Goal: Task Accomplishment & Management: Complete application form

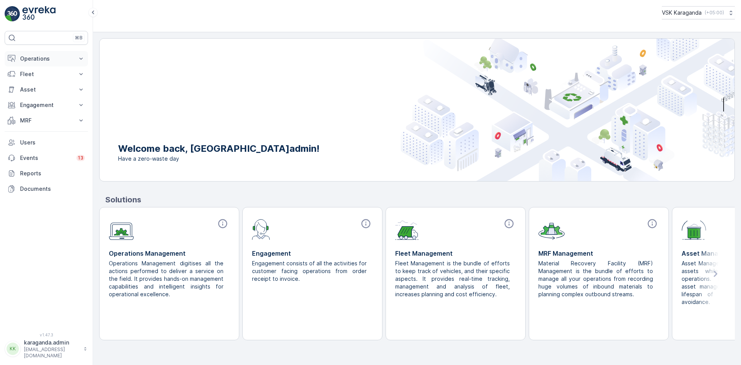
click at [24, 55] on p "Operations" at bounding box center [46, 59] width 52 height 8
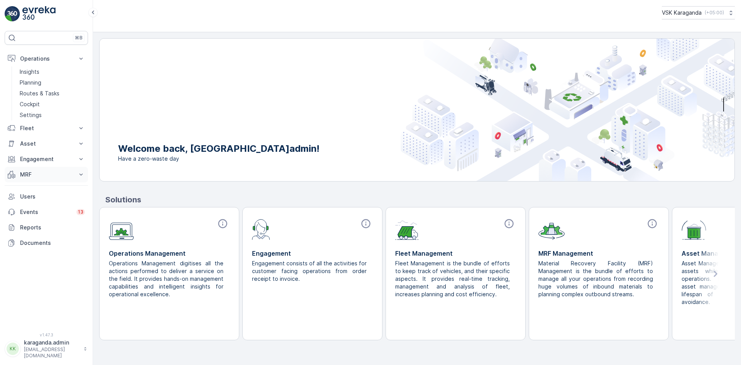
click at [24, 169] on button "MRF" at bounding box center [46, 174] width 83 height 15
click at [29, 186] on p "Входящий & Исходящий" at bounding box center [52, 188] width 65 height 8
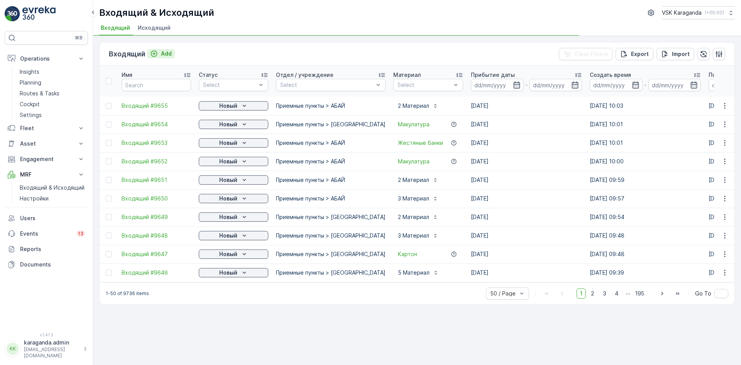
click at [167, 55] on p "Add" at bounding box center [166, 54] width 11 height 8
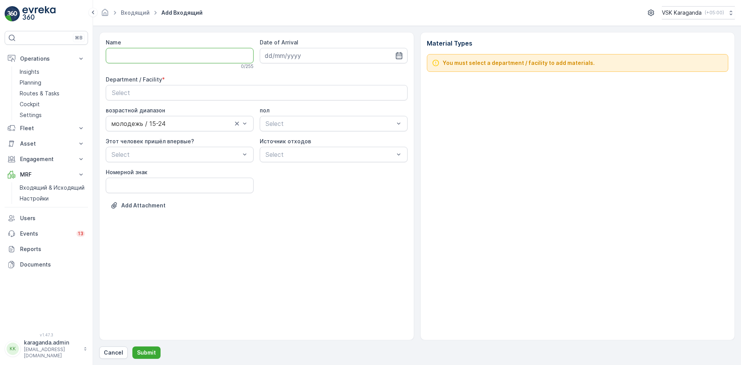
click at [128, 49] on input "Name" at bounding box center [180, 55] width 148 height 15
type input "от [DATE]"
click at [400, 58] on icon "button" at bounding box center [399, 56] width 8 height 8
click at [288, 136] on div "11" at bounding box center [286, 135] width 12 height 12
type input "[DATE]"
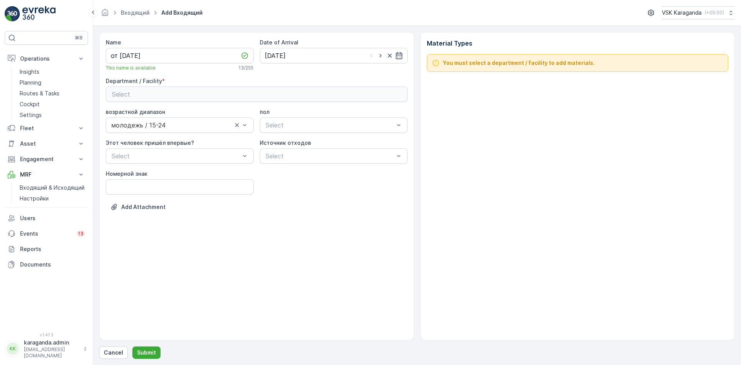
click at [294, 93] on div "Select" at bounding box center [256, 94] width 289 height 9
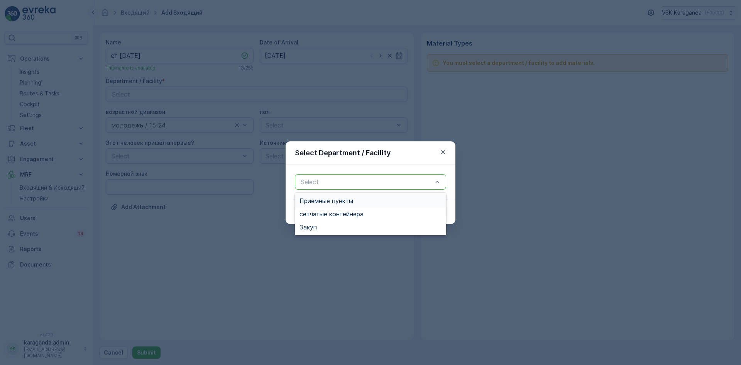
click at [308, 181] on div at bounding box center [366, 181] width 133 height 7
click at [324, 211] on span "сетчатыe контейнера" at bounding box center [331, 213] width 64 height 7
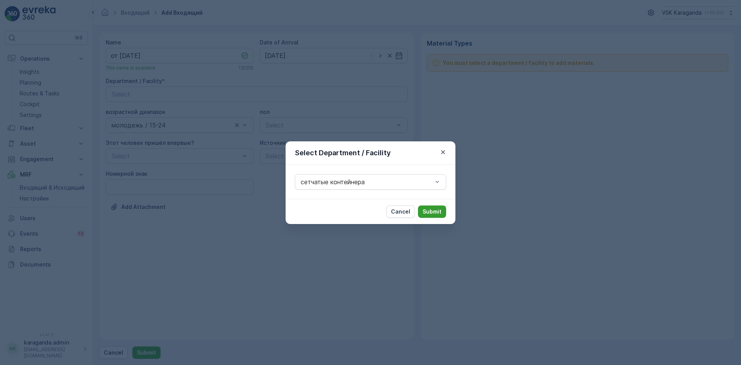
click at [435, 210] on p "Submit" at bounding box center [431, 212] width 19 height 8
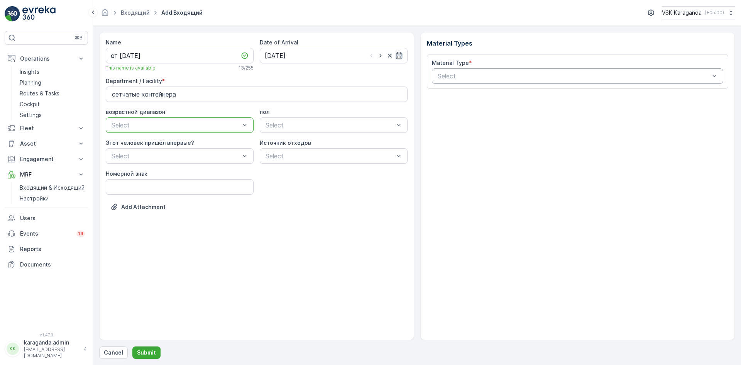
click at [449, 78] on div at bounding box center [574, 76] width 274 height 7
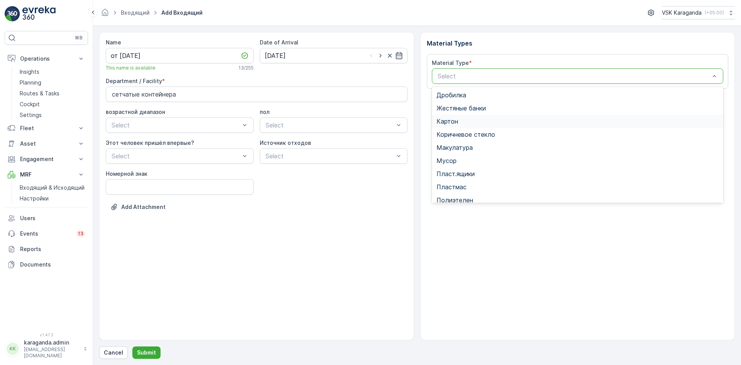
click at [451, 119] on span "Картон" at bounding box center [447, 121] width 22 height 7
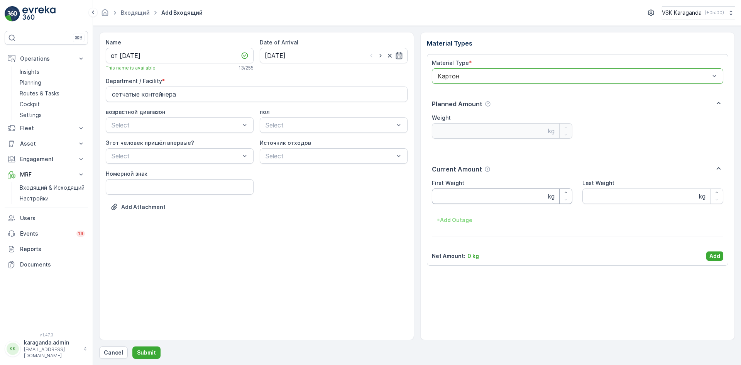
click at [467, 197] on Weight "First Weight" at bounding box center [502, 195] width 141 height 15
type Weight "2587"
click at [718, 258] on p "Add" at bounding box center [714, 256] width 11 height 8
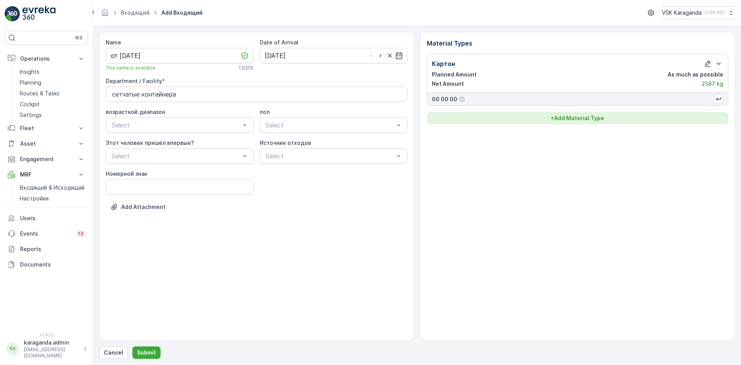
click at [557, 122] on p "+ Add Material Type" at bounding box center [577, 118] width 53 height 8
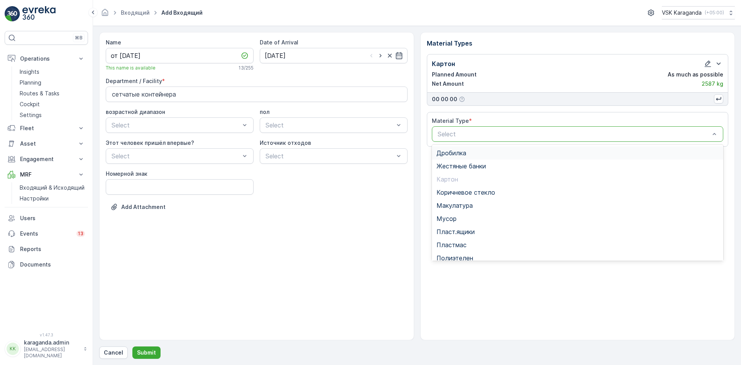
click at [512, 130] on div at bounding box center [574, 133] width 274 height 7
click at [451, 253] on div "Полиэтелен" at bounding box center [578, 257] width 292 height 13
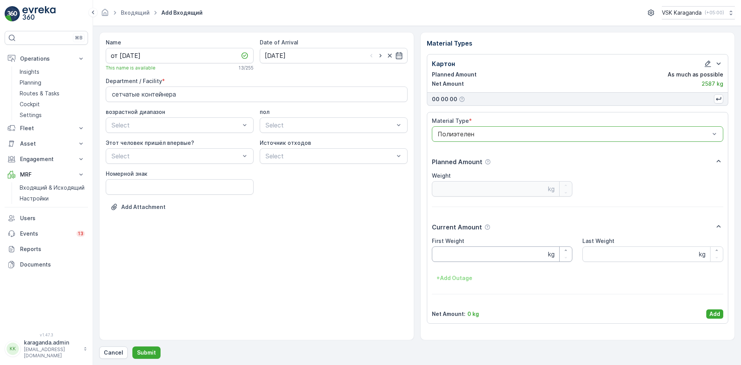
click at [448, 253] on Weight "First Weight" at bounding box center [502, 253] width 141 height 15
type Weight "301"
click at [720, 311] on p "Add" at bounding box center [714, 314] width 11 height 8
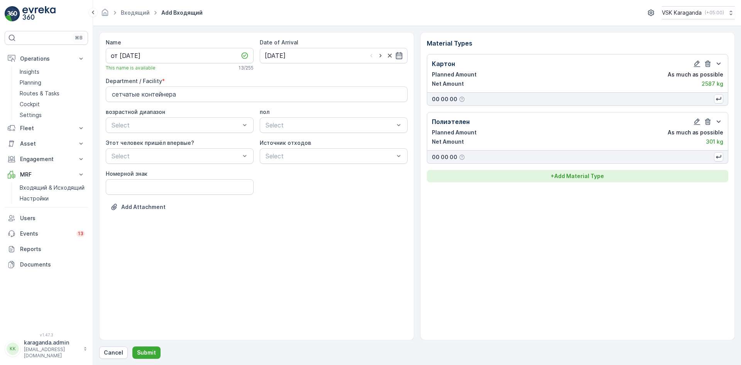
click at [570, 173] on p "+ Add Material Type" at bounding box center [577, 176] width 53 height 8
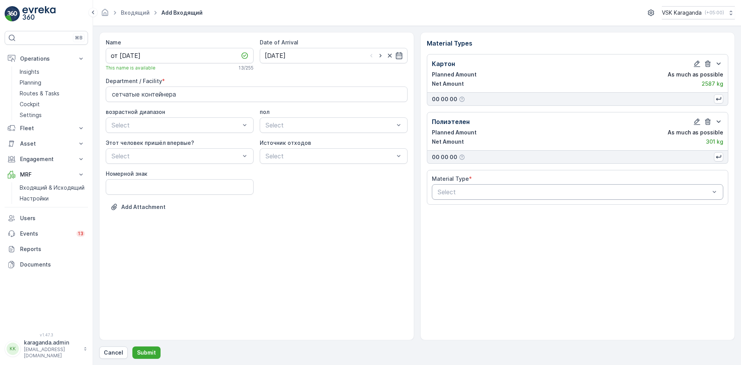
click at [516, 193] on div at bounding box center [574, 191] width 274 height 7
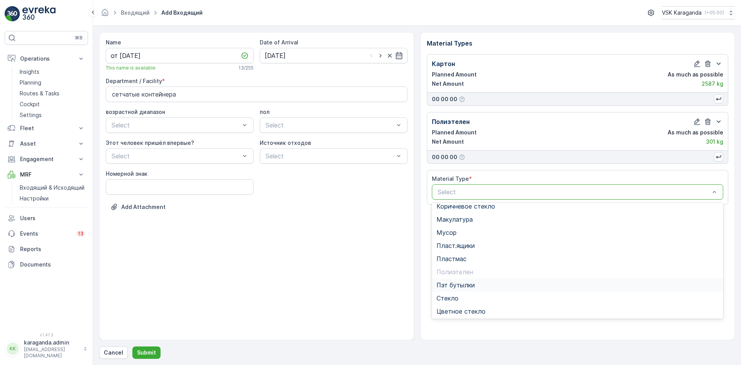
scroll to position [45, 0]
click at [464, 281] on span "Пэт бутылки" at bounding box center [455, 283] width 38 height 7
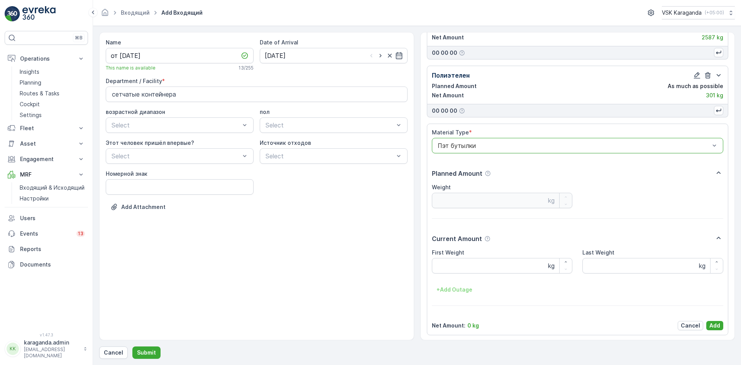
scroll to position [48, 0]
click at [459, 274] on div "First Weight kg Last Weight kg + Add Outage" at bounding box center [578, 270] width 292 height 47
click at [456, 264] on Weight "First Weight" at bounding box center [502, 263] width 141 height 15
type Weight "410"
click at [714, 321] on p "Add" at bounding box center [714, 324] width 11 height 8
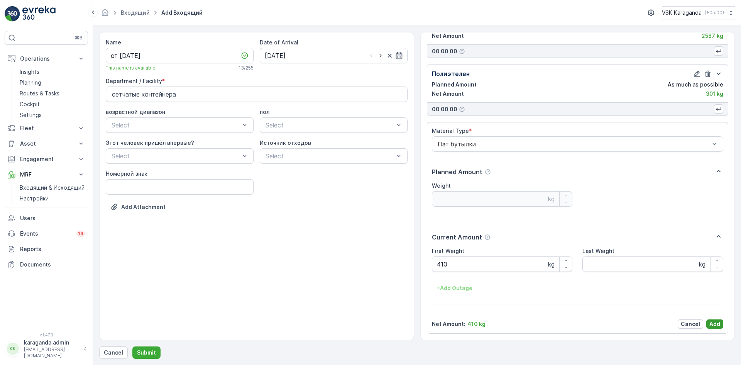
scroll to position [0, 0]
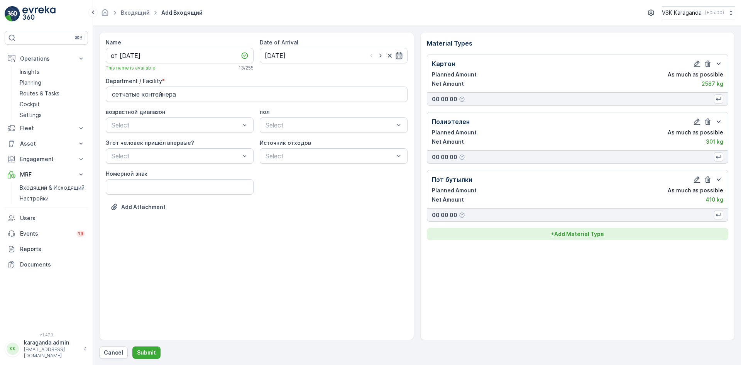
click at [580, 233] on p "+ Add Material Type" at bounding box center [577, 234] width 53 height 8
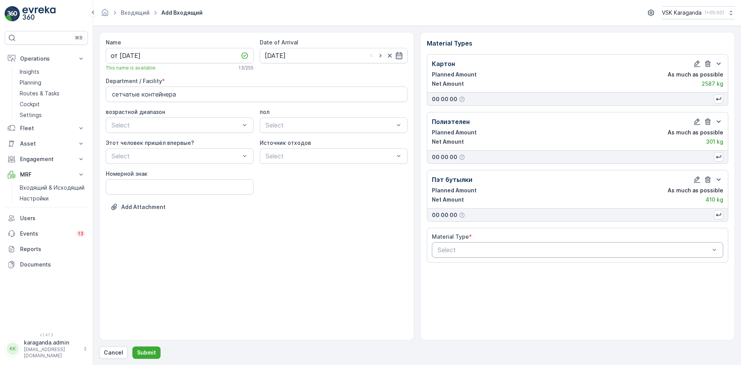
click at [520, 249] on div at bounding box center [574, 249] width 274 height 7
click at [455, 288] on span "Пласт.ящики" at bounding box center [455, 287] width 38 height 7
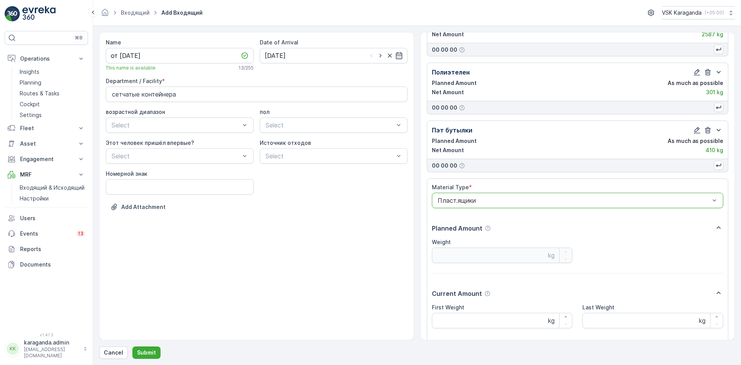
scroll to position [106, 0]
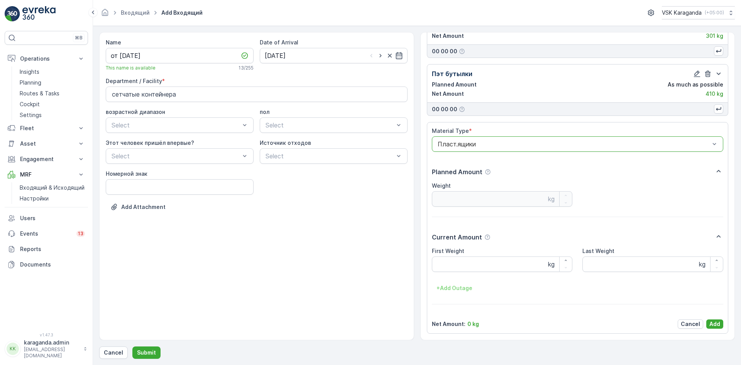
click at [449, 266] on Weight "First Weight" at bounding box center [502, 263] width 141 height 15
type Weight "300"
click at [717, 321] on p "Add" at bounding box center [714, 324] width 11 height 8
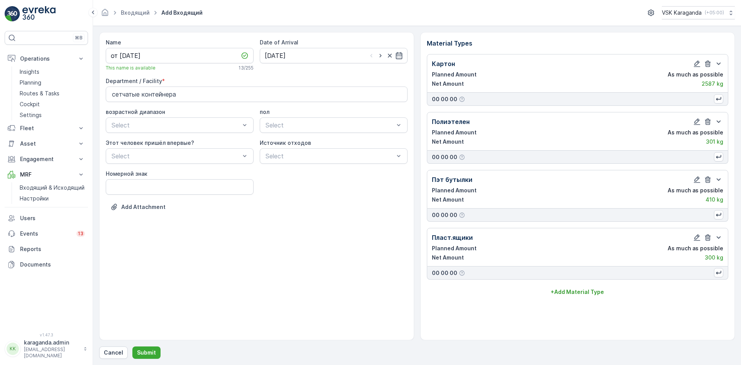
scroll to position [0, 0]
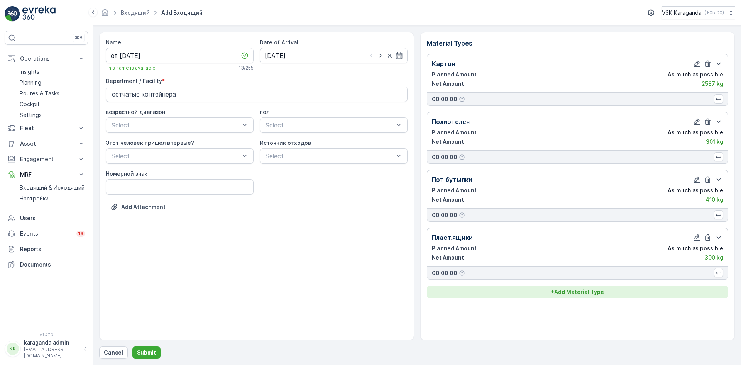
click at [575, 291] on p "+ Add Material Type" at bounding box center [577, 292] width 53 height 8
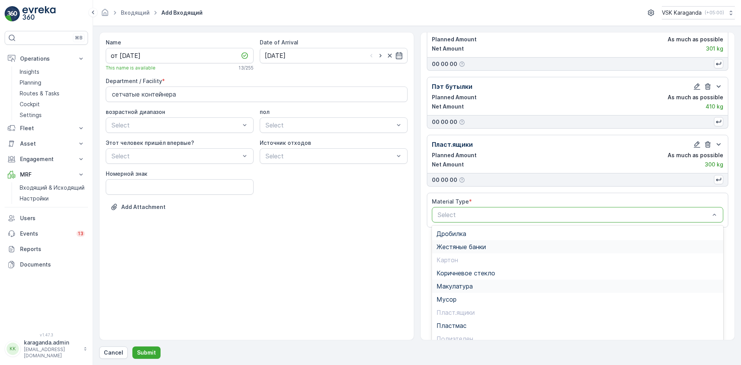
scroll to position [95, 0]
click at [457, 242] on span "Жестяные банки" at bounding box center [460, 245] width 49 height 7
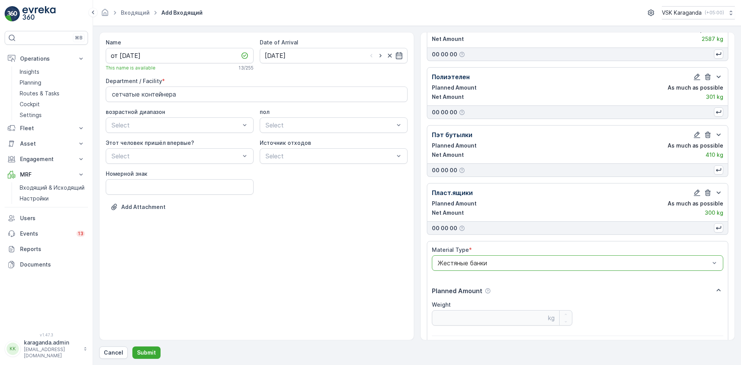
scroll to position [154, 0]
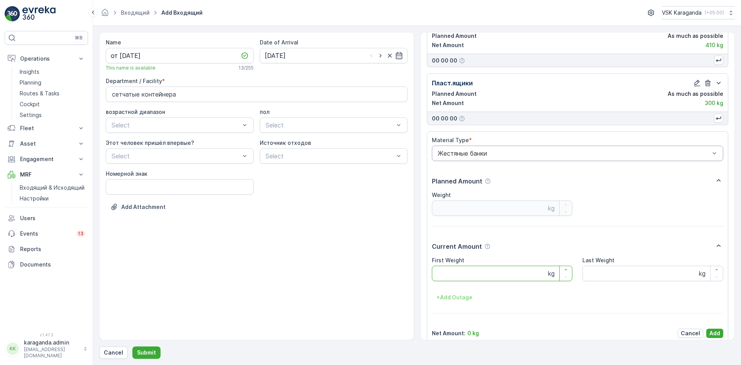
click at [455, 267] on Weight "First Weight" at bounding box center [502, 272] width 141 height 15
type Weight "22.6"
click at [715, 333] on p "Add" at bounding box center [714, 333] width 11 height 8
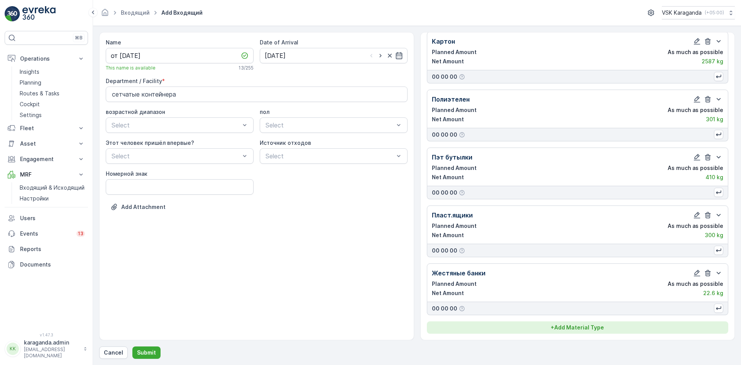
click at [567, 326] on p "+ Add Material Type" at bounding box center [577, 327] width 53 height 8
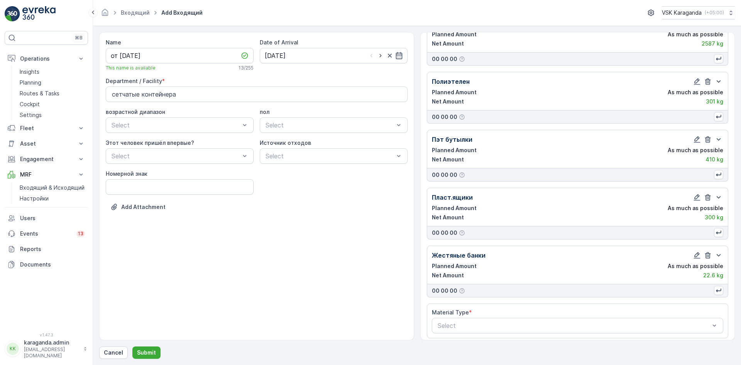
scroll to position [45, 0]
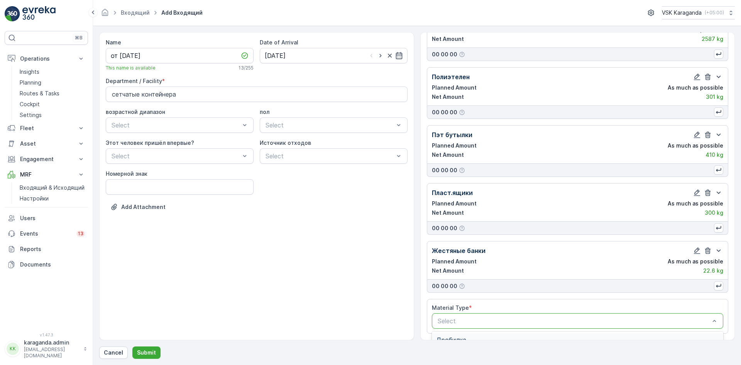
click at [471, 314] on div "Select" at bounding box center [578, 320] width 292 height 15
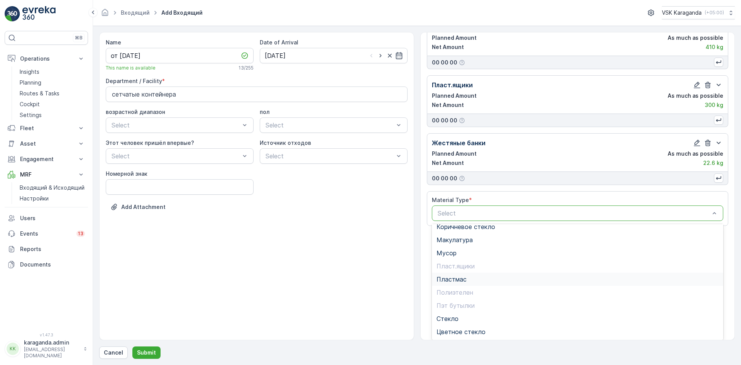
click at [458, 281] on span "Пластмас" at bounding box center [451, 278] width 30 height 7
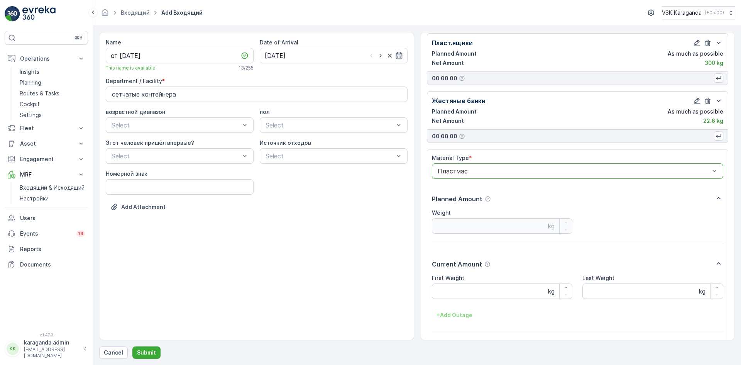
scroll to position [221, 0]
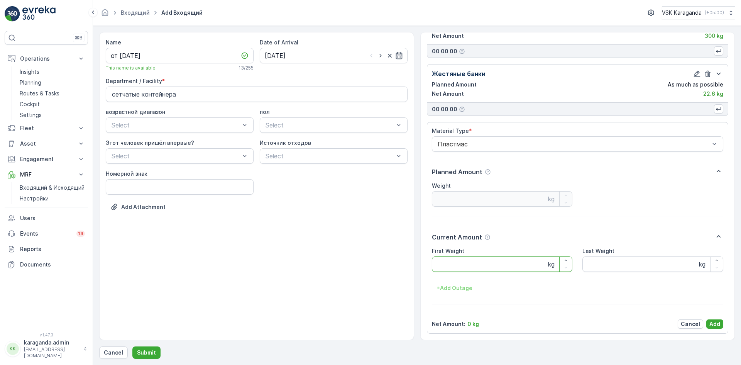
click at [459, 270] on Weight "First Weight" at bounding box center [502, 263] width 141 height 15
type Weight "64"
click at [713, 323] on p "Add" at bounding box center [714, 324] width 11 height 8
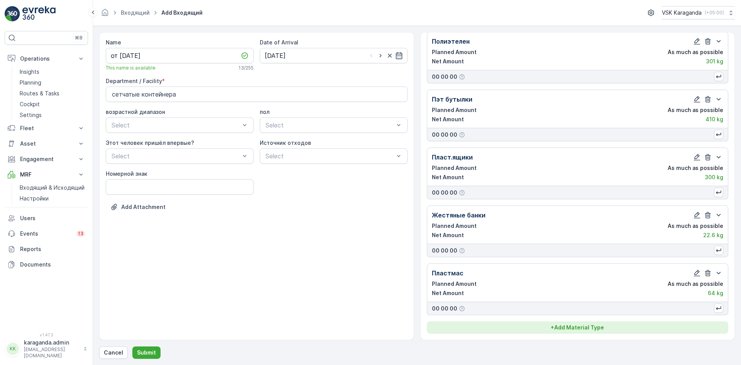
click at [567, 331] on p "+ Add Material Type" at bounding box center [577, 327] width 53 height 8
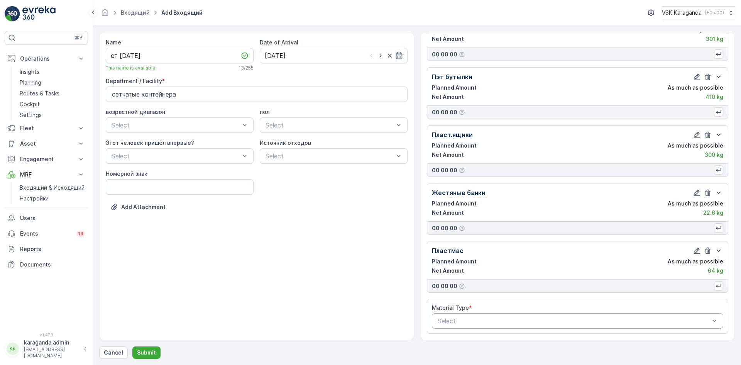
click at [473, 325] on div "Select" at bounding box center [578, 320] width 292 height 15
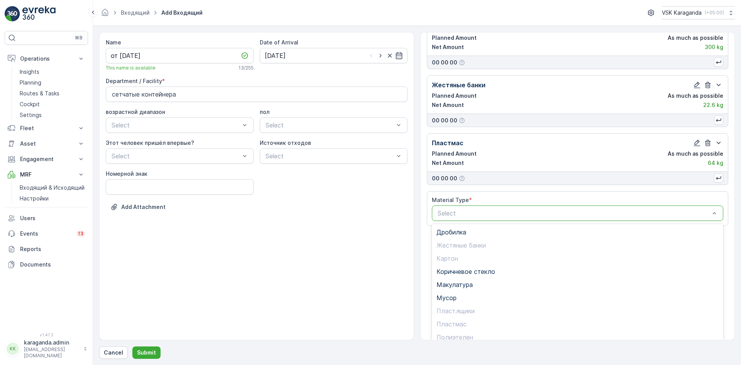
scroll to position [45, 0]
click at [449, 316] on span "Стекло" at bounding box center [447, 318] width 22 height 7
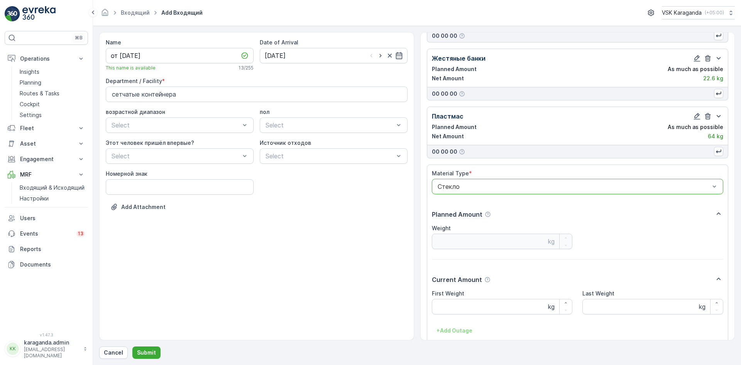
scroll to position [279, 0]
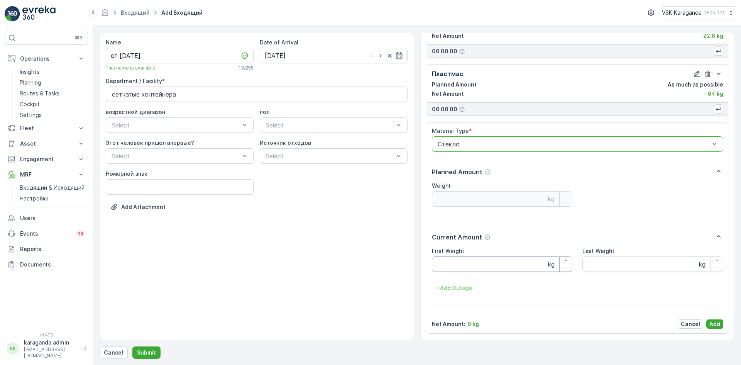
click at [451, 263] on Weight "First Weight" at bounding box center [502, 263] width 141 height 15
type Weight "216"
click at [715, 322] on p "Add" at bounding box center [714, 324] width 11 height 8
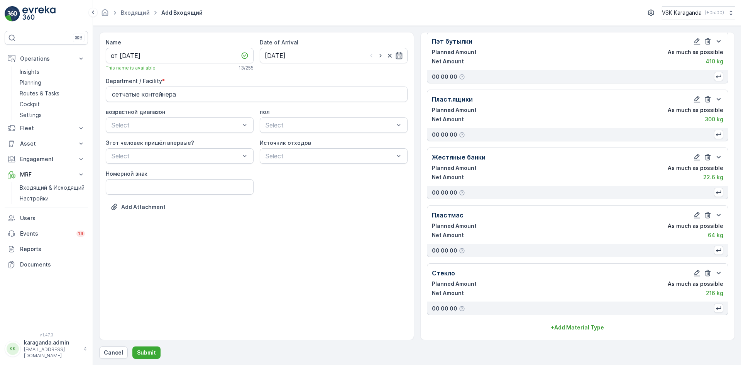
scroll to position [138, 0]
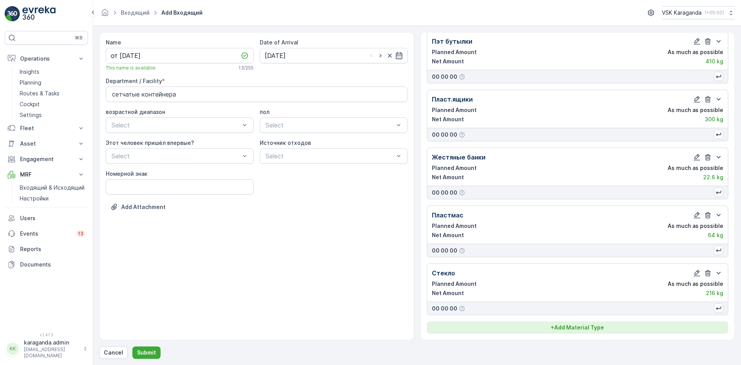
click at [580, 328] on p "+ Add Material Type" at bounding box center [577, 327] width 53 height 8
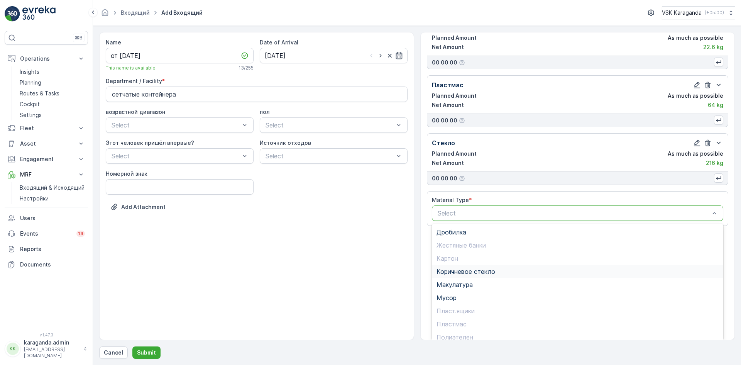
scroll to position [45, 0]
click at [461, 332] on span "Цветное стекло" at bounding box center [460, 331] width 49 height 7
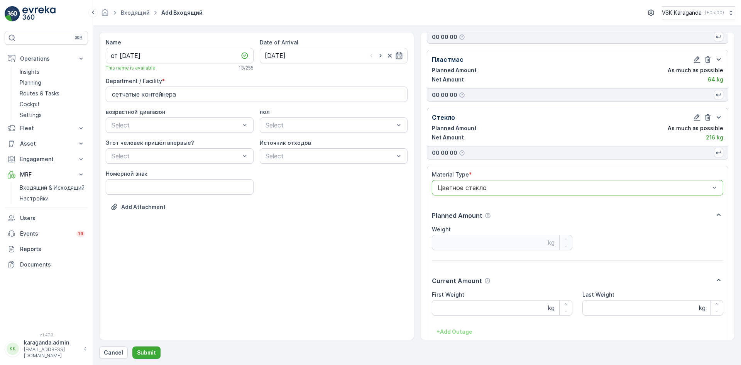
scroll to position [337, 0]
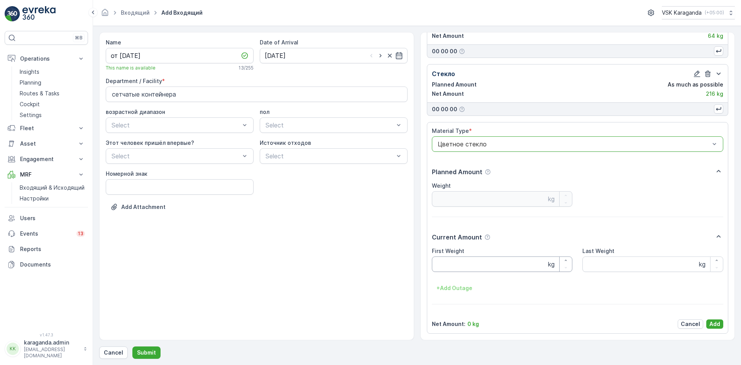
click at [458, 267] on Weight "First Weight" at bounding box center [502, 263] width 141 height 15
type Weight "130"
click at [712, 322] on p "Add" at bounding box center [714, 324] width 11 height 8
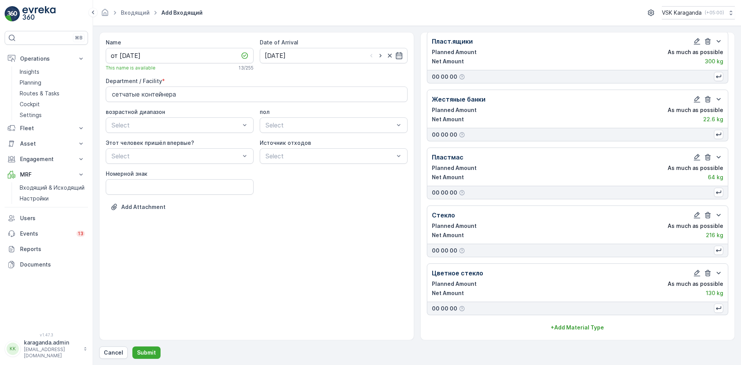
scroll to position [196, 0]
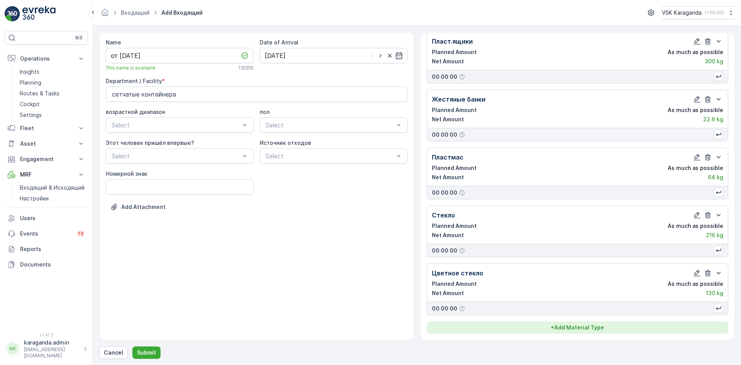
click at [591, 326] on p "+ Add Material Type" at bounding box center [577, 327] width 53 height 8
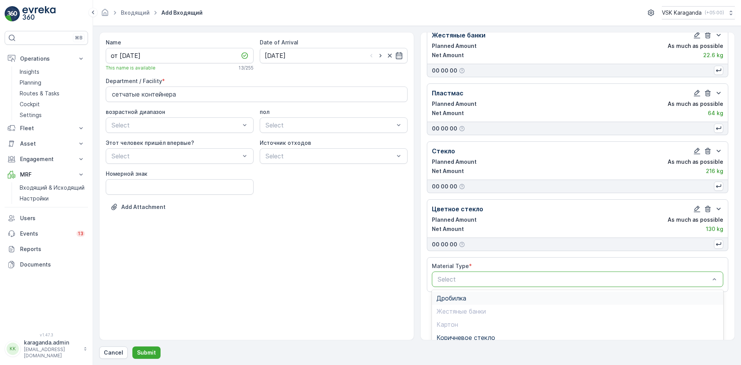
scroll to position [326, 0]
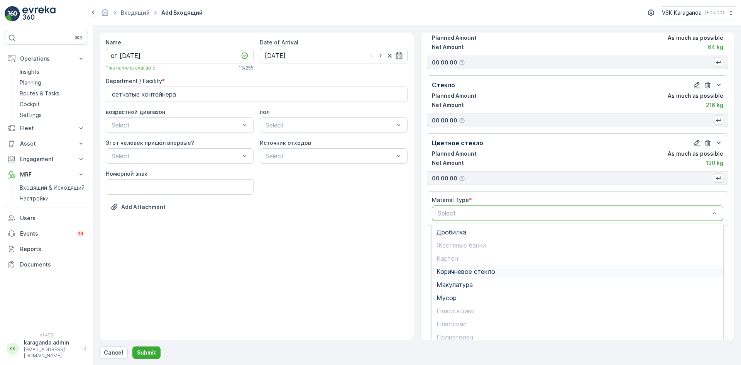
click at [476, 272] on span "Коричневое стекло" at bounding box center [465, 271] width 59 height 7
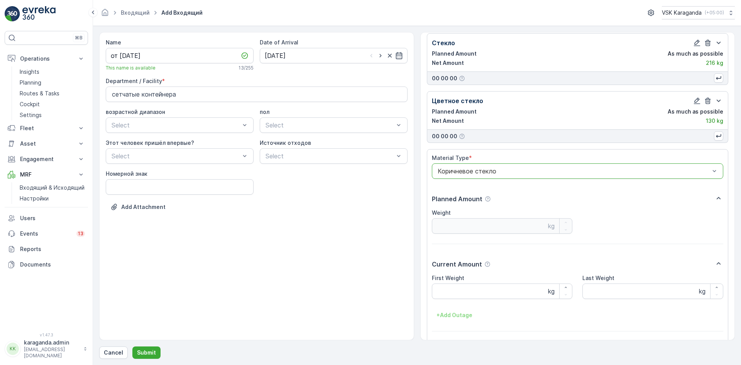
scroll to position [395, 0]
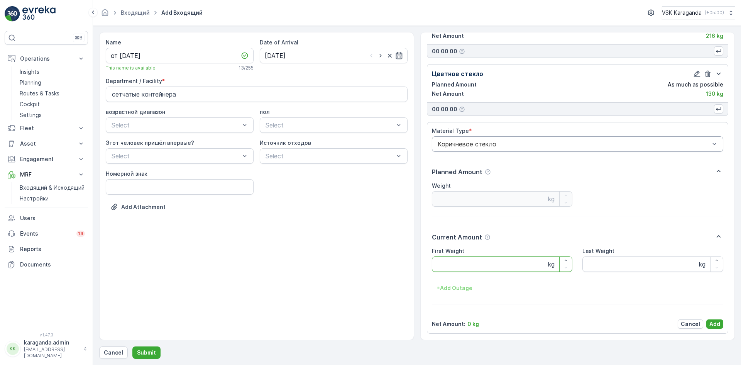
click at [468, 261] on Weight "First Weight" at bounding box center [502, 263] width 141 height 15
type Weight "161"
click at [719, 320] on button "Add" at bounding box center [714, 323] width 17 height 9
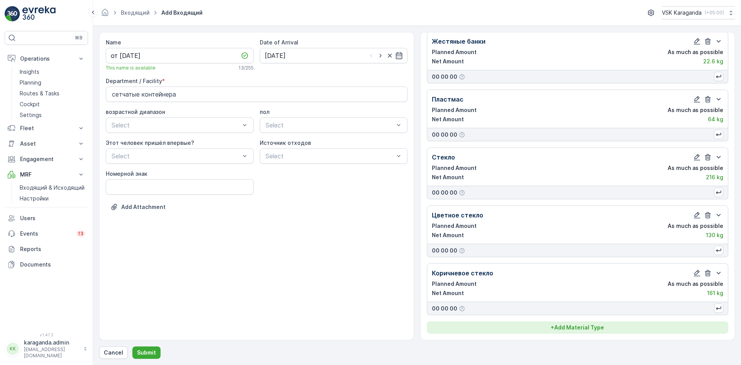
click at [595, 326] on p "+ Add Material Type" at bounding box center [577, 327] width 53 height 8
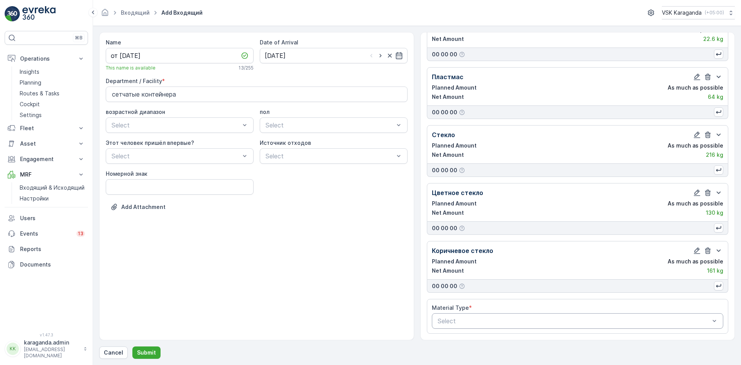
click at [553, 321] on div at bounding box center [574, 320] width 274 height 7
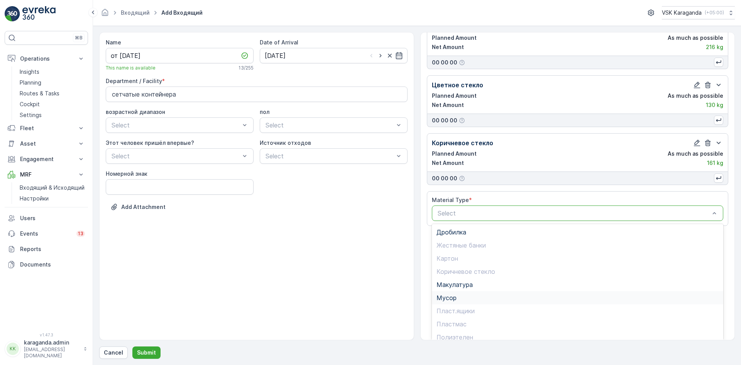
scroll to position [39, 0]
click at [455, 262] on span "Мусор" at bounding box center [446, 258] width 20 height 7
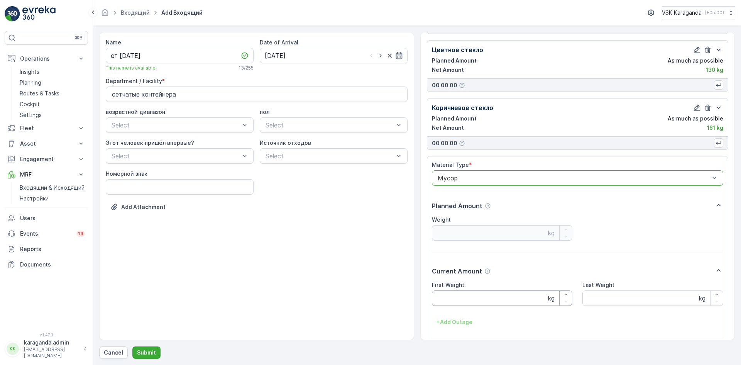
scroll to position [453, 0]
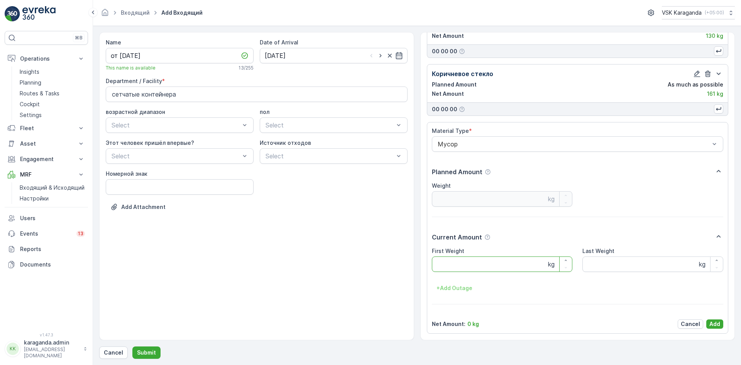
click at [451, 262] on Weight "First Weight" at bounding box center [502, 263] width 141 height 15
type Weight "2529"
click at [711, 322] on p "Add" at bounding box center [714, 324] width 11 height 8
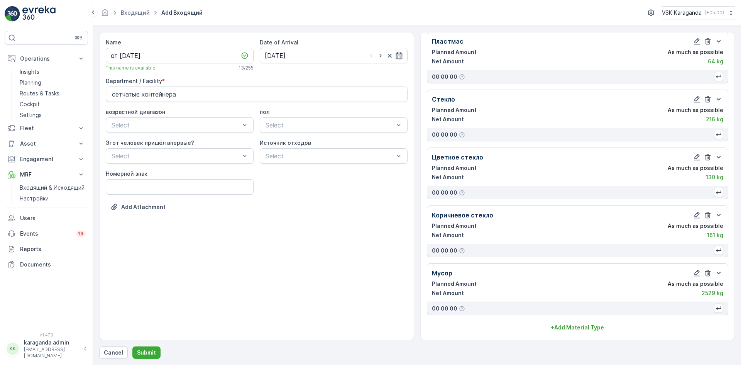
scroll to position [312, 0]
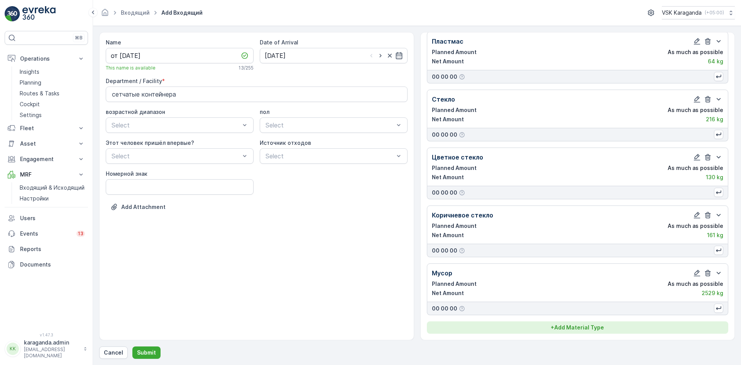
click at [578, 325] on p "+ Add Material Type" at bounding box center [577, 327] width 53 height 8
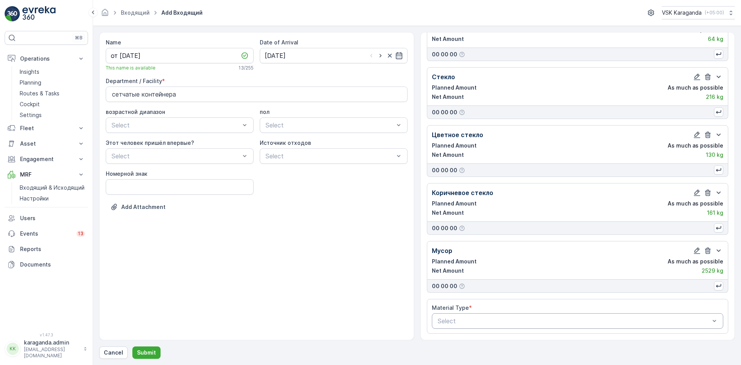
click at [502, 317] on div at bounding box center [574, 320] width 274 height 7
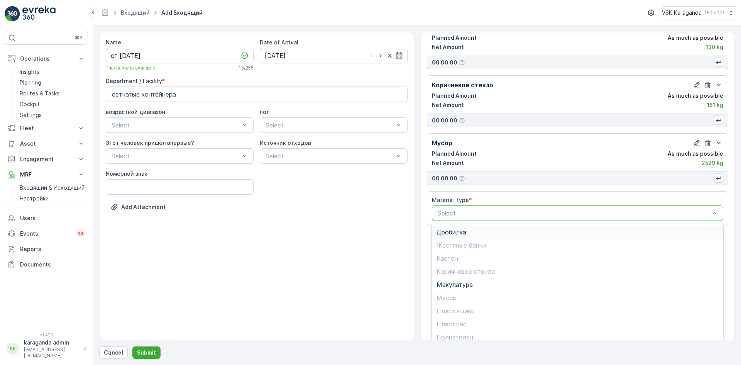
click at [458, 234] on span "Дробилка" at bounding box center [451, 231] width 30 height 7
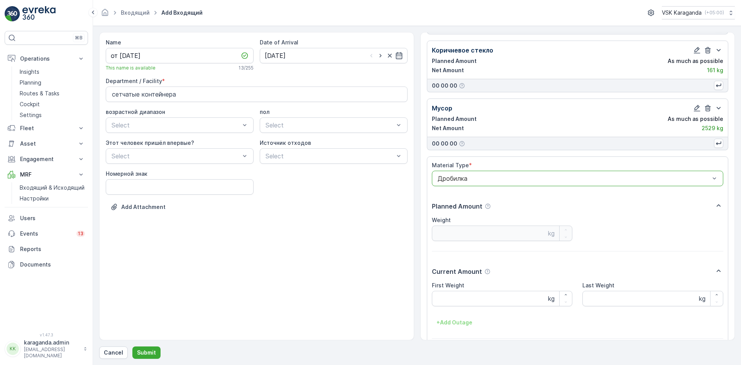
scroll to position [511, 0]
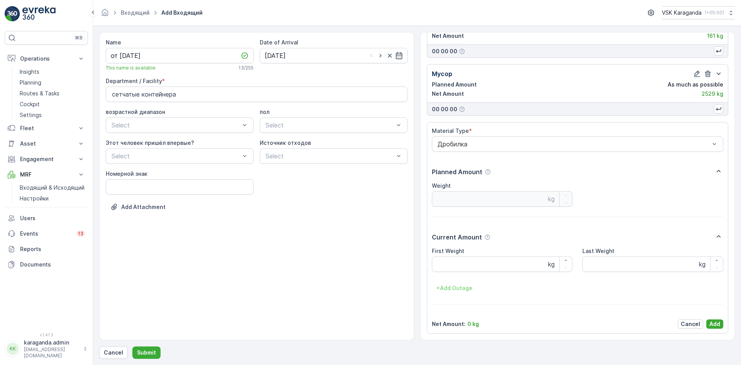
click at [453, 255] on div "First Weight kg" at bounding box center [502, 259] width 141 height 25
click at [471, 274] on div "First Weight kg Last Weight kg + Add Outage" at bounding box center [578, 270] width 292 height 47
click at [473, 259] on Weight "First Weight" at bounding box center [502, 263] width 141 height 15
type Weight "340"
click at [706, 324] on button "Add" at bounding box center [714, 323] width 17 height 9
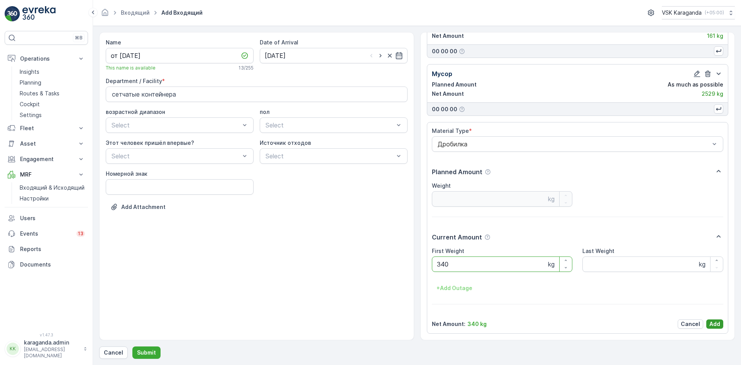
scroll to position [370, 0]
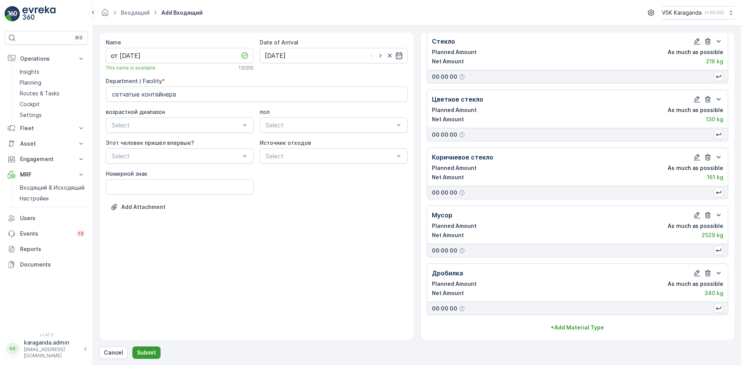
click at [152, 348] on button "Submit" at bounding box center [146, 352] width 28 height 12
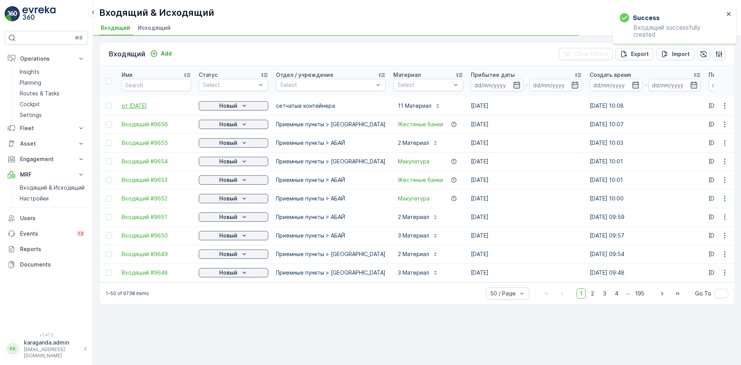
click at [130, 103] on span "от [DATE]" at bounding box center [156, 106] width 69 height 8
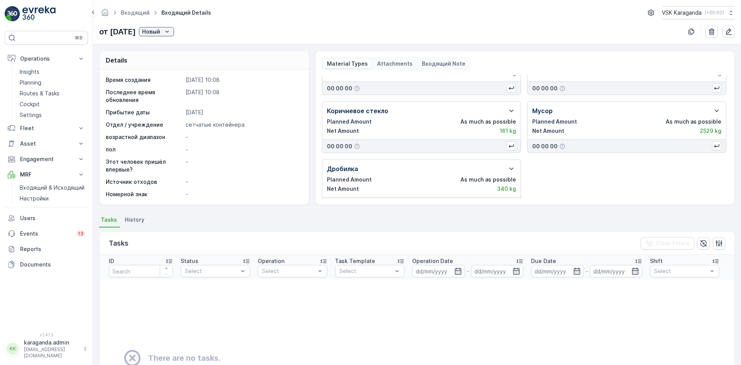
scroll to position [218, 0]
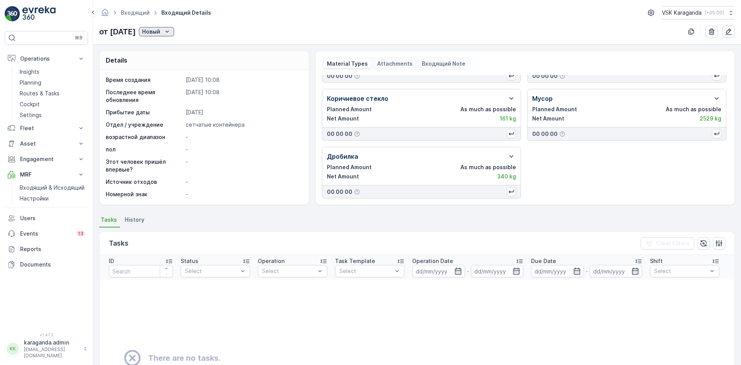
click at [171, 32] on icon "Новый" at bounding box center [167, 32] width 8 height 8
click at [182, 51] on div "подтвердить" at bounding box center [178, 54] width 42 height 11
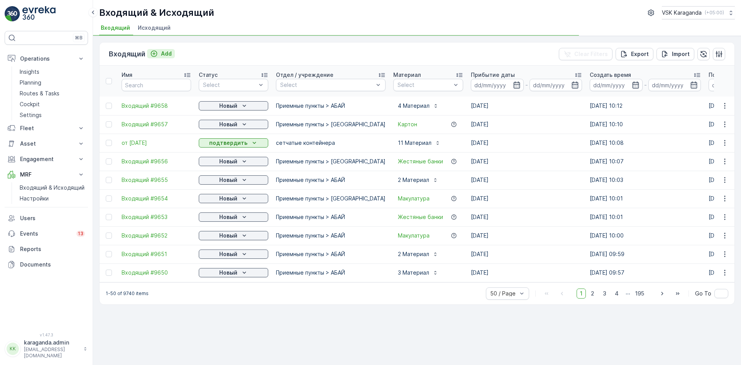
click at [157, 53] on icon "Add" at bounding box center [154, 54] width 8 height 8
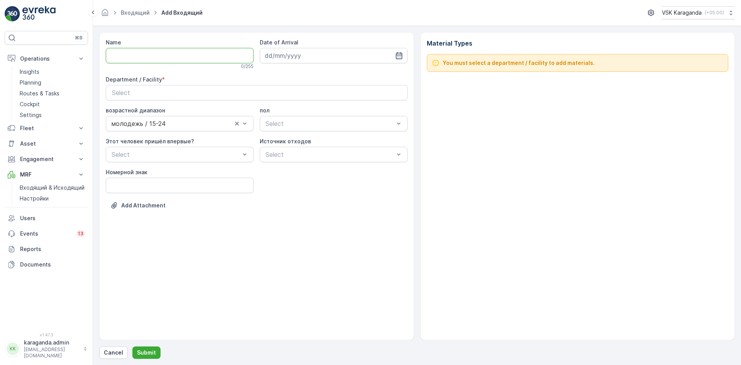
click at [175, 54] on input "Name" at bounding box center [180, 55] width 148 height 15
type input "от [DATE]"
click at [401, 55] on icon "button" at bounding box center [398, 55] width 7 height 7
click at [284, 138] on div "11" at bounding box center [286, 135] width 12 height 12
type input "[DATE]"
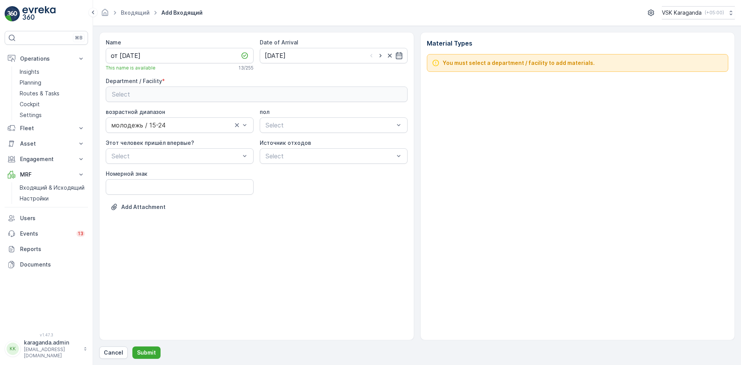
click at [270, 90] on div "Select" at bounding box center [256, 94] width 289 height 9
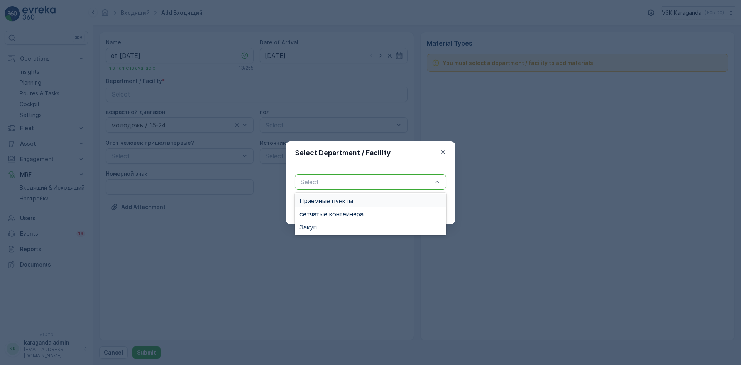
click at [316, 178] on div at bounding box center [366, 181] width 133 height 7
click at [323, 210] on span "сетчатыe контейнера" at bounding box center [331, 213] width 64 height 7
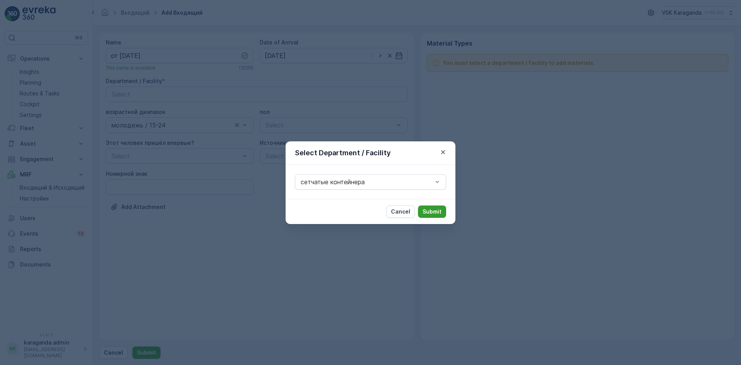
click at [428, 210] on p "Submit" at bounding box center [431, 212] width 19 height 8
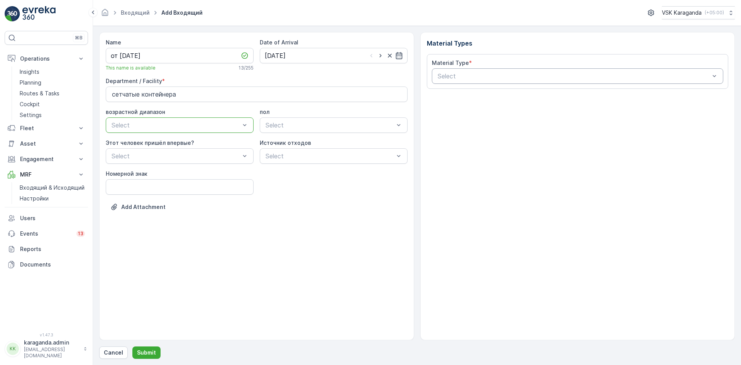
click at [449, 77] on div at bounding box center [574, 76] width 274 height 7
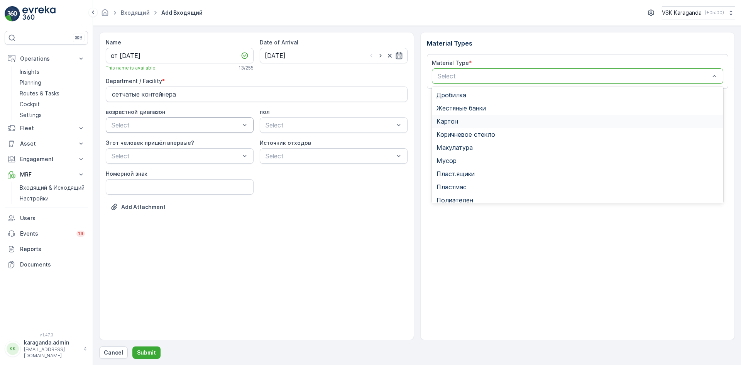
click at [455, 120] on span "Картон" at bounding box center [447, 121] width 22 height 7
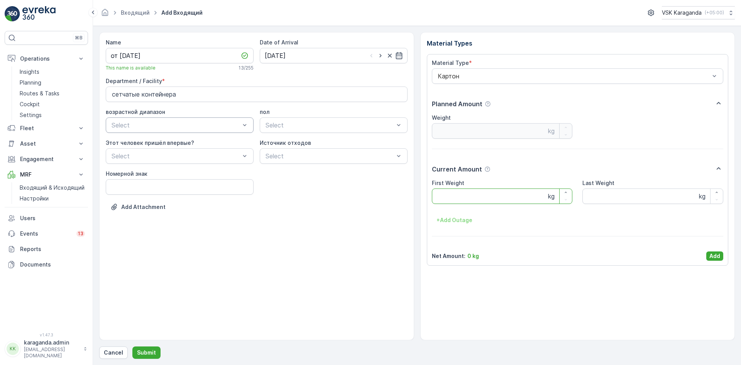
click at [449, 192] on Weight "First Weight" at bounding box center [502, 195] width 141 height 15
type Weight "3054"
click at [710, 259] on p "Add" at bounding box center [714, 256] width 11 height 8
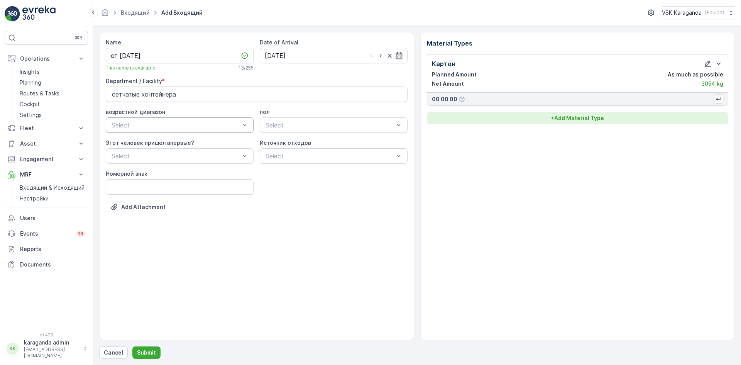
click at [564, 116] on p "+ Add Material Type" at bounding box center [577, 118] width 53 height 8
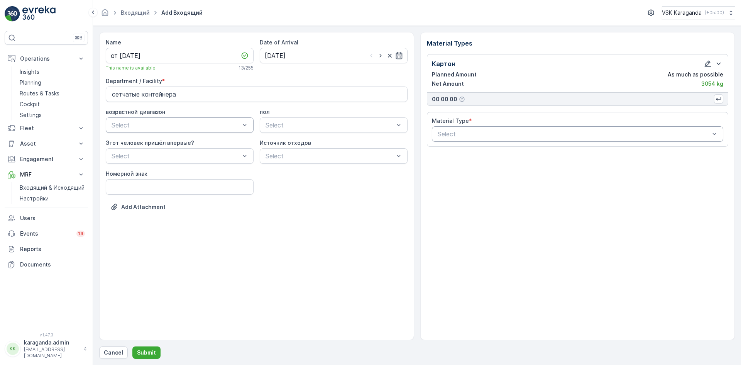
click at [546, 135] on div at bounding box center [574, 133] width 274 height 7
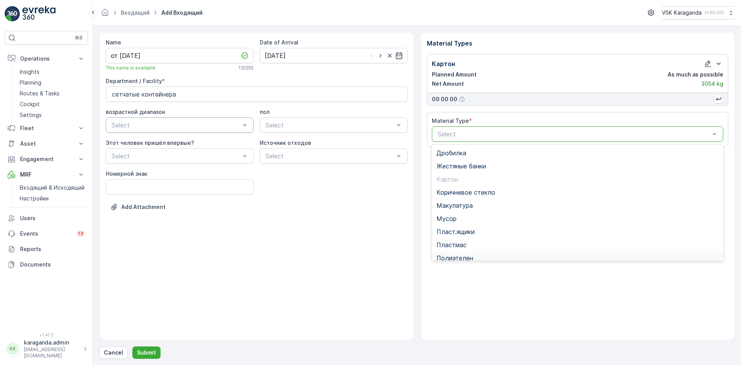
click at [459, 252] on div "Полиэтелен" at bounding box center [578, 257] width 292 height 13
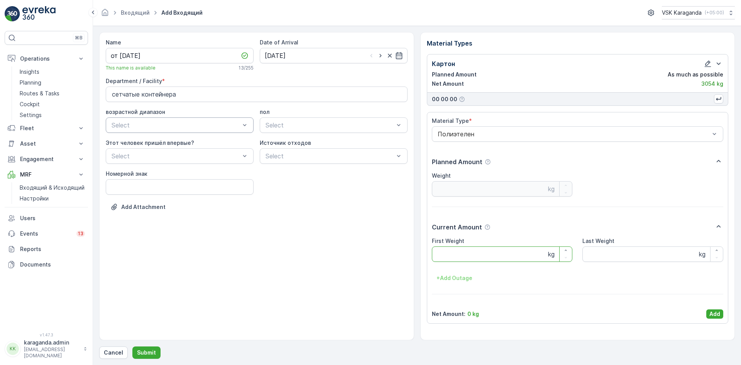
click at [451, 248] on Weight "First Weight" at bounding box center [502, 253] width 141 height 15
type Weight "271"
click at [708, 312] on button "Add" at bounding box center [714, 313] width 17 height 9
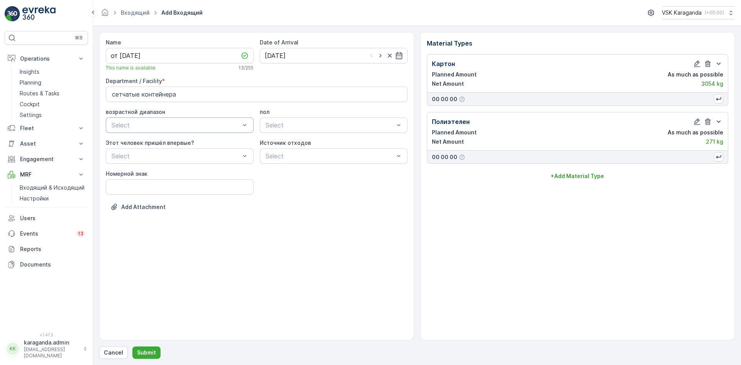
click at [569, 167] on div "Картон Planned Amount As much as possible Net Amount 3054 kg 00 00 00 Полиэтеле…" at bounding box center [578, 118] width 302 height 128
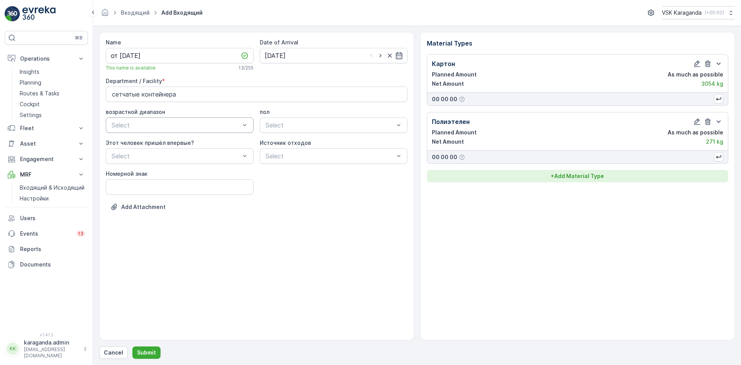
click at [569, 170] on button "+ Add Material Type" at bounding box center [578, 176] width 302 height 12
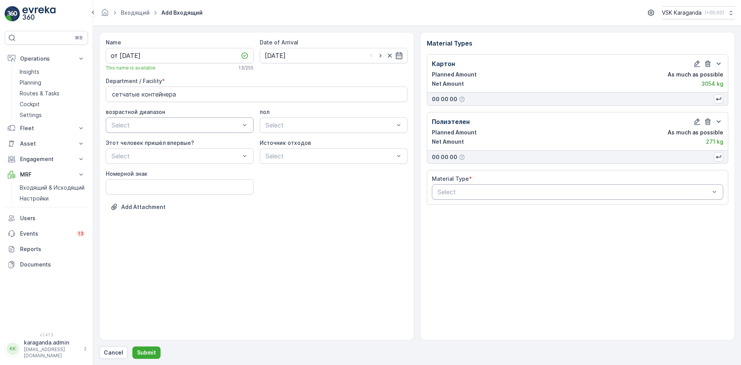
click at [554, 191] on div at bounding box center [574, 191] width 274 height 7
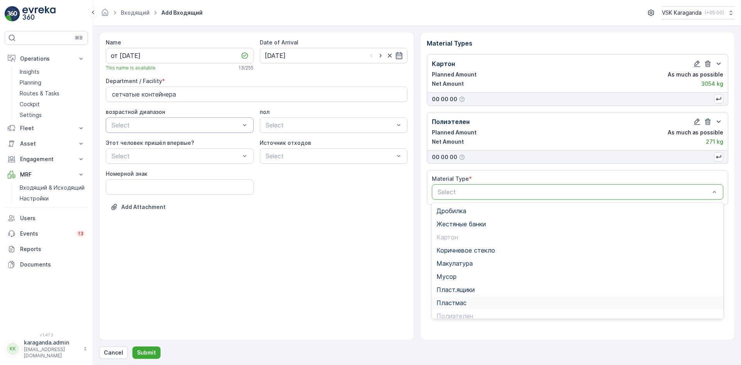
click at [452, 297] on div "Пластмас" at bounding box center [578, 302] width 292 height 13
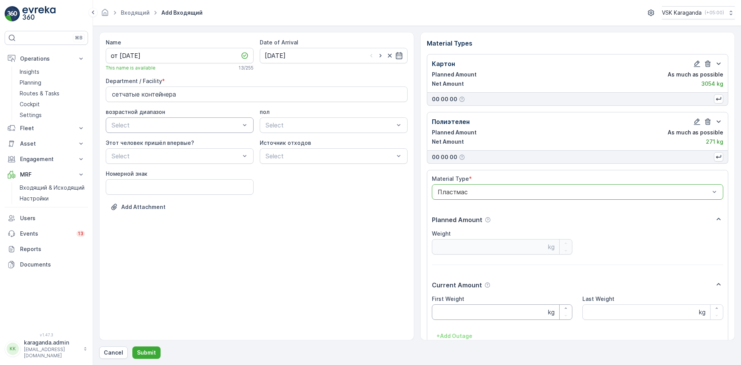
click at [454, 307] on Weight "First Weight" at bounding box center [502, 311] width 141 height 15
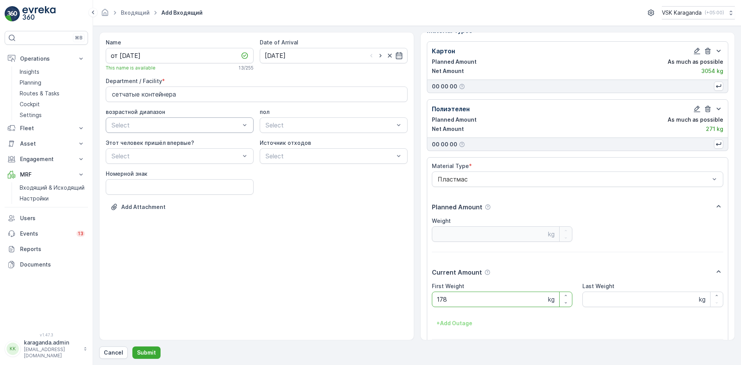
scroll to position [48, 0]
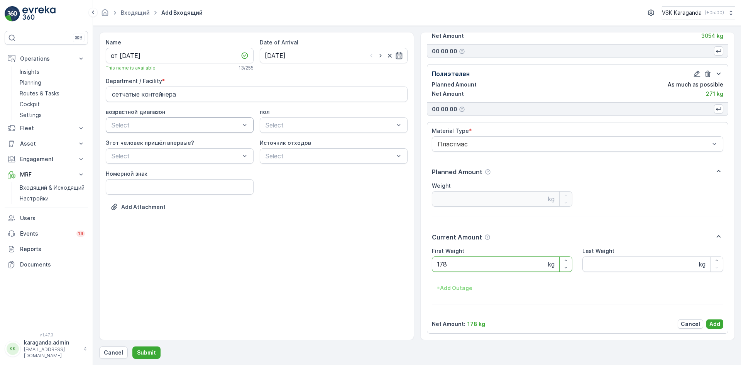
type Weight "178"
click at [712, 318] on div "Material Type * Пластмас Planned Amount Weight kg Current Amount First Weight 1…" at bounding box center [578, 227] width 292 height 201
click at [709, 324] on p "Add" at bounding box center [714, 324] width 11 height 8
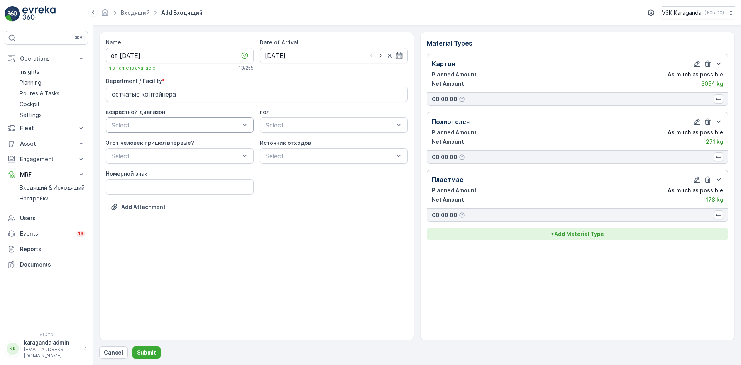
click at [580, 228] on button "+ Add Material Type" at bounding box center [578, 234] width 302 height 12
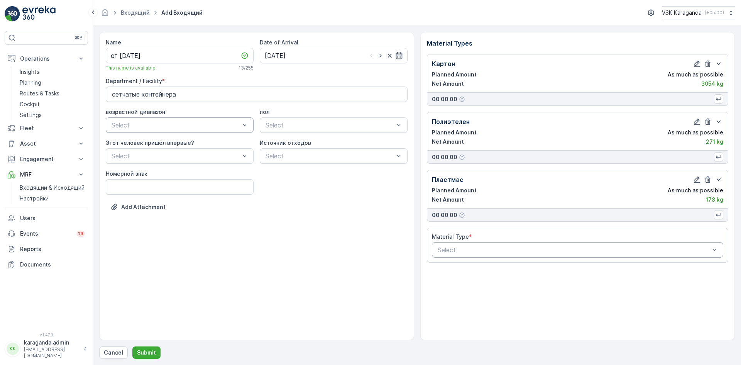
click at [503, 250] on div at bounding box center [574, 249] width 274 height 7
type input "с"
click at [464, 333] on div "Стекло" at bounding box center [577, 334] width 282 height 7
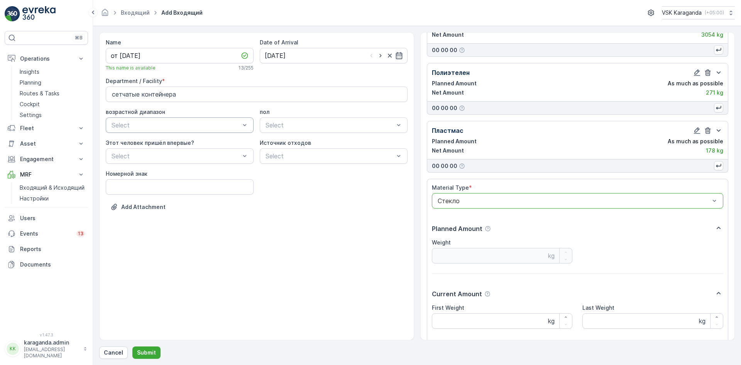
scroll to position [106, 0]
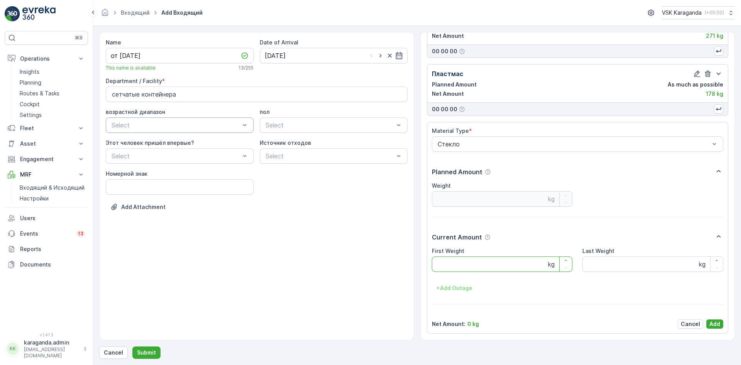
click at [466, 257] on Weight "First Weight" at bounding box center [502, 263] width 141 height 15
type Weight "160"
click at [716, 322] on p "Add" at bounding box center [714, 324] width 11 height 8
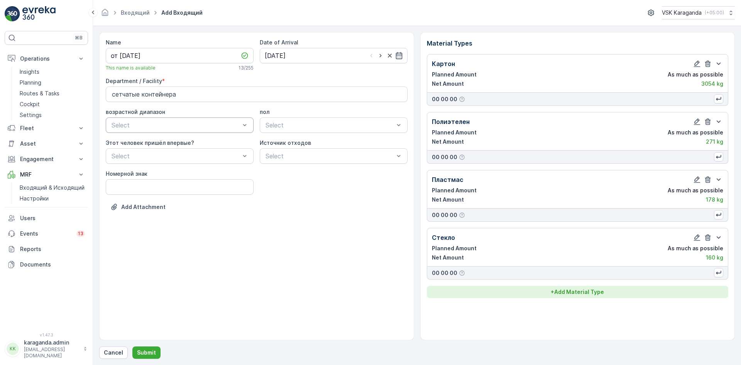
click at [600, 293] on p "+ Add Material Type" at bounding box center [577, 292] width 53 height 8
click at [536, 314] on div "Select" at bounding box center [578, 307] width 292 height 15
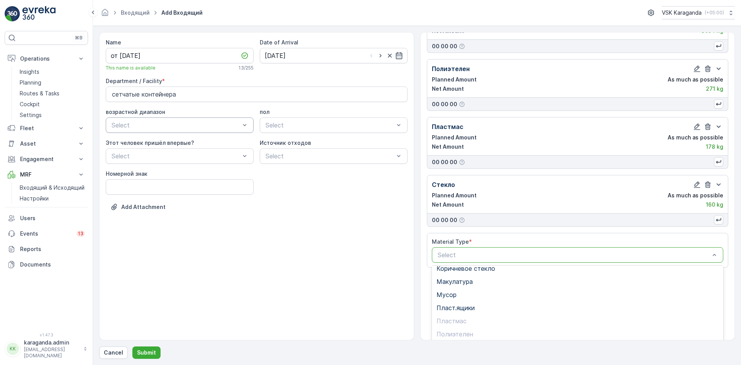
scroll to position [95, 0]
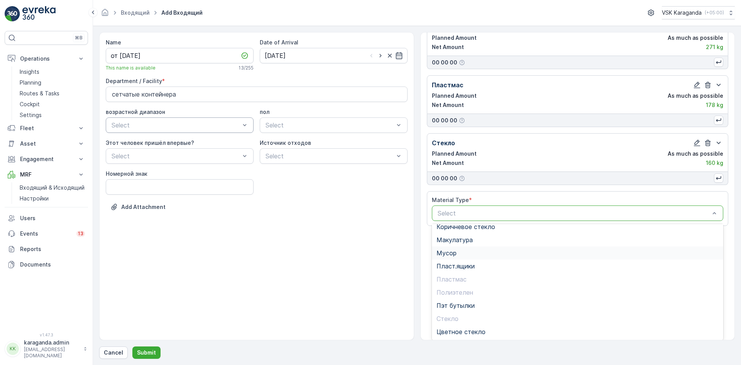
click at [455, 253] on span "Мусор" at bounding box center [446, 252] width 20 height 7
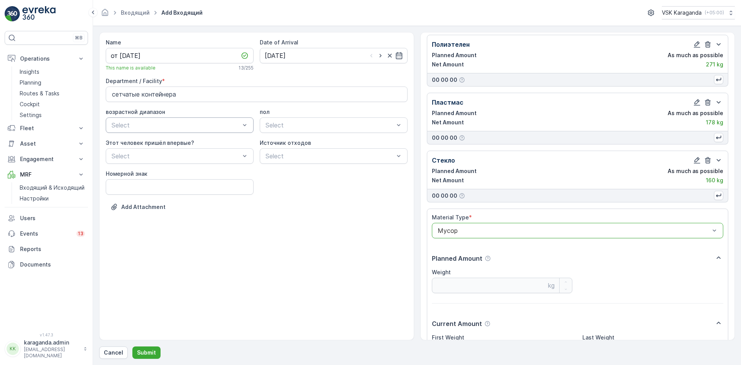
scroll to position [154, 0]
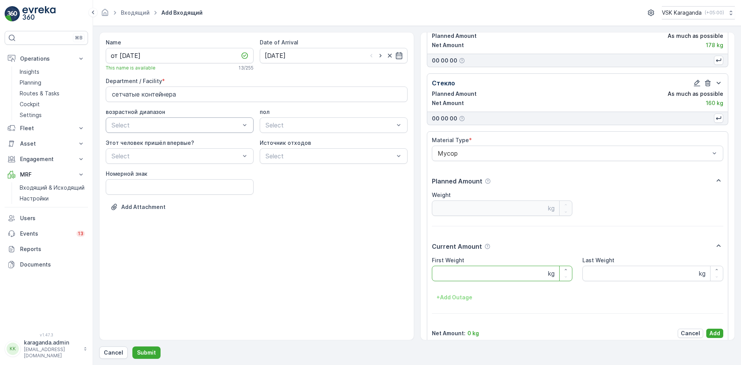
click at [456, 275] on Weight "First Weight" at bounding box center [502, 272] width 141 height 15
type Weight "1410"
click at [706, 329] on button "Add" at bounding box center [714, 332] width 17 height 9
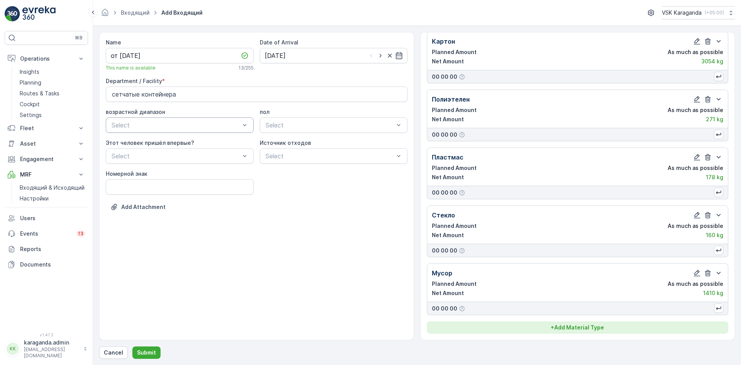
click at [563, 323] on p "+ Add Material Type" at bounding box center [577, 327] width 53 height 8
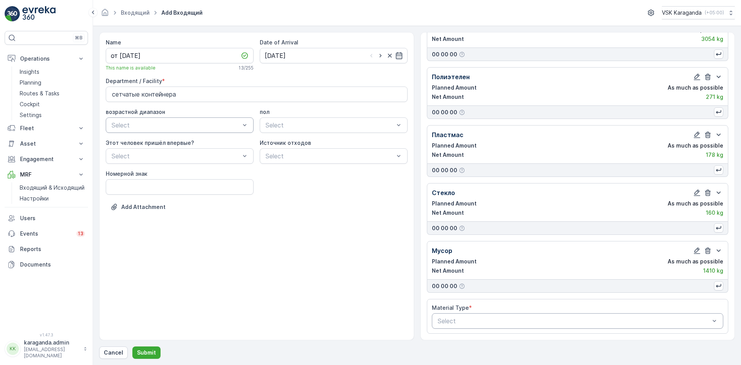
click at [476, 318] on div at bounding box center [574, 320] width 274 height 7
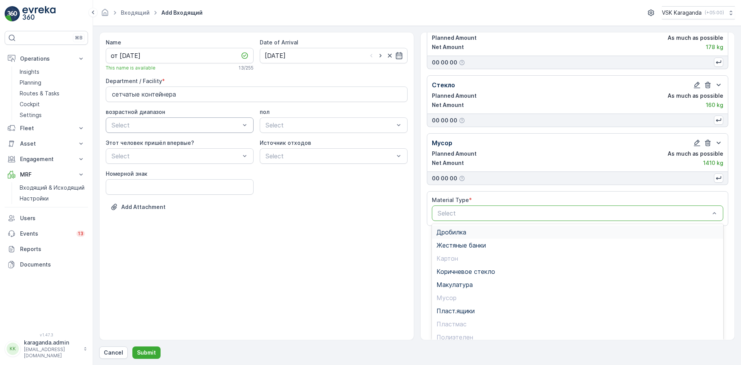
click at [455, 232] on span "Дробилка" at bounding box center [451, 231] width 30 height 7
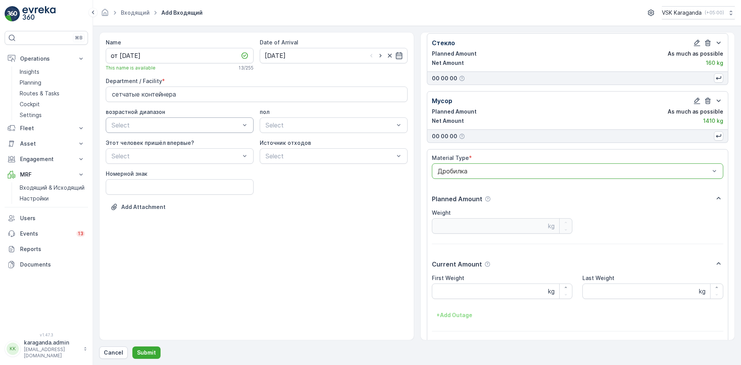
scroll to position [221, 0]
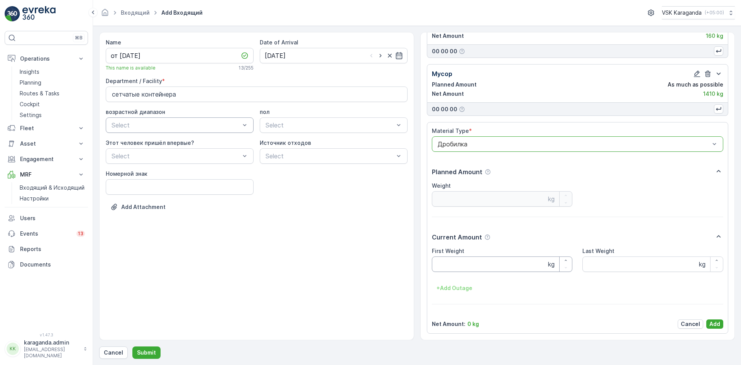
click at [452, 260] on Weight "First Weight" at bounding box center [502, 263] width 141 height 15
type Weight "479"
click at [716, 316] on div "Material Type * Дробилка Planned Amount Weight kg Current Amount First Weight 4…" at bounding box center [578, 227] width 292 height 201
click at [716, 321] on p "Add" at bounding box center [714, 324] width 11 height 8
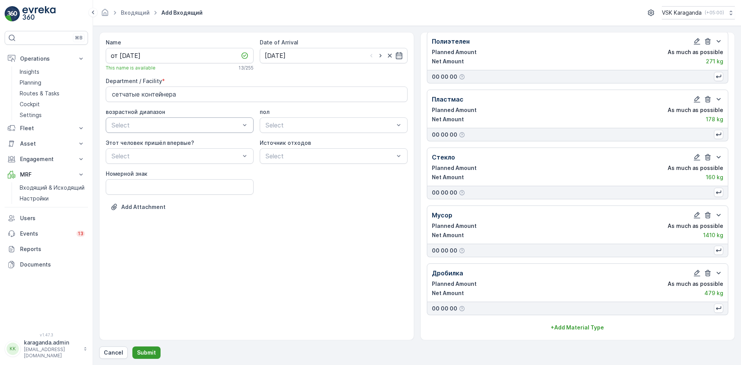
click at [145, 351] on p "Submit" at bounding box center [146, 352] width 19 height 8
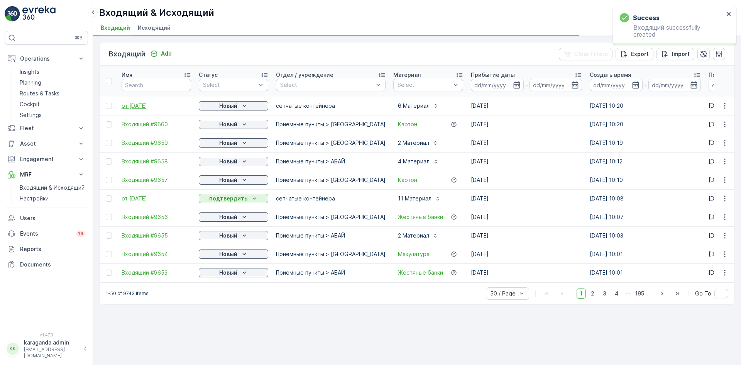
click at [142, 103] on span "от [DATE]" at bounding box center [156, 106] width 69 height 8
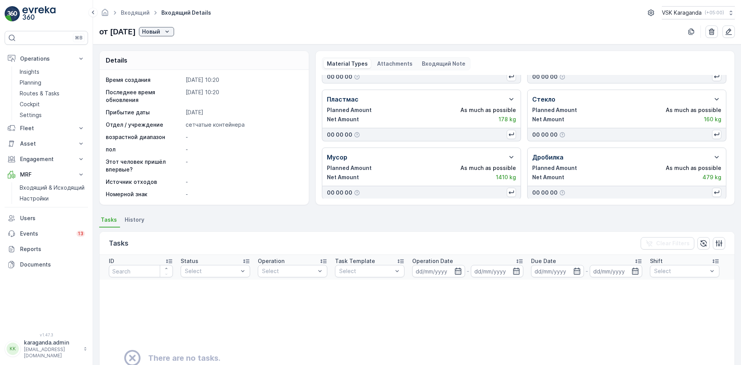
scroll to position [44, 0]
click at [160, 30] on p "Новый" at bounding box center [151, 32] width 18 height 8
click at [176, 52] on span "подтвердить" at bounding box center [178, 54] width 35 height 8
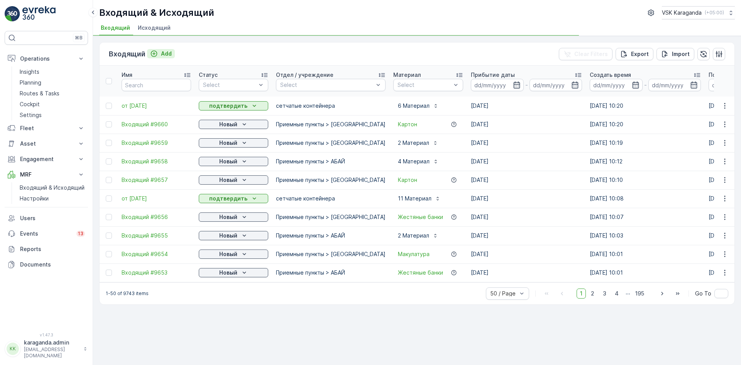
click at [161, 52] on p "Add" at bounding box center [166, 54] width 11 height 8
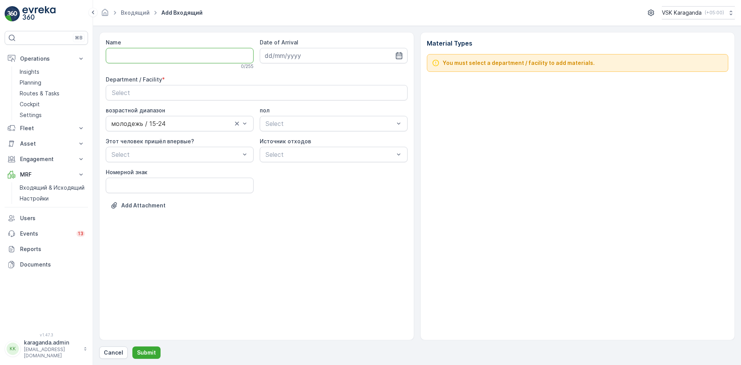
drag, startPoint x: 123, startPoint y: 56, endPoint x: 130, endPoint y: 57, distance: 6.3
click at [127, 57] on input "Name" at bounding box center [180, 55] width 148 height 15
type input "от [DATE]"
click at [402, 56] on icon "button" at bounding box center [398, 55] width 7 height 7
click at [284, 137] on div "11" at bounding box center [286, 135] width 12 height 12
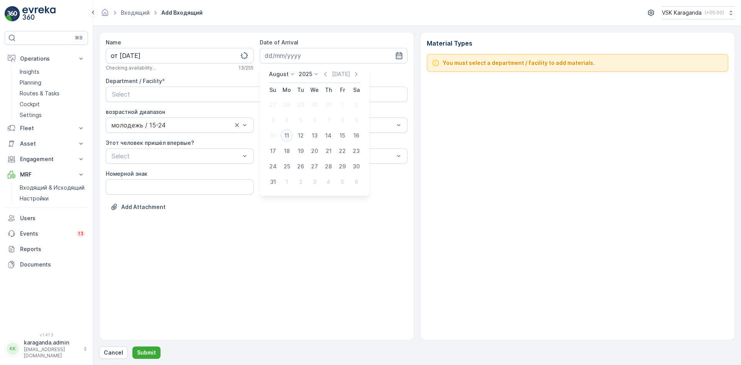
type input "[DATE]"
click at [277, 96] on div "Select" at bounding box center [256, 94] width 289 height 9
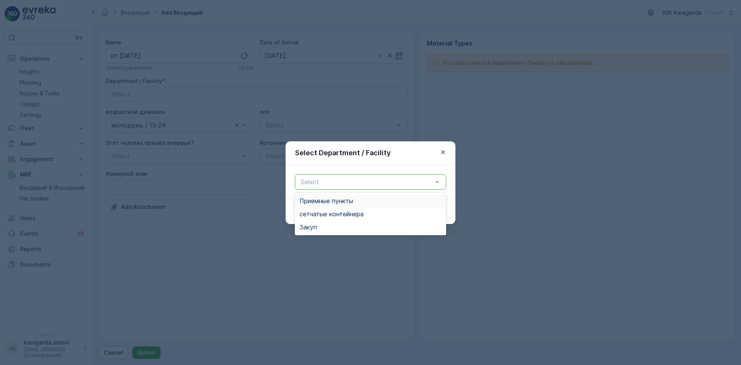
click at [304, 184] on div at bounding box center [366, 181] width 133 height 7
click at [341, 213] on span "сетчатыe контейнера" at bounding box center [331, 213] width 64 height 7
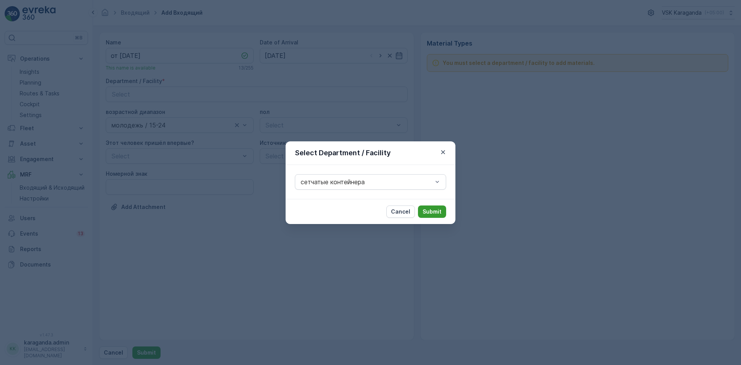
click at [430, 208] on p "Submit" at bounding box center [431, 212] width 19 height 8
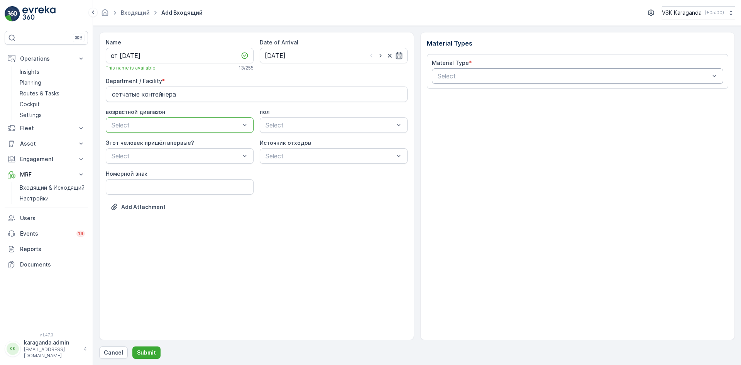
click at [519, 78] on div at bounding box center [574, 76] width 274 height 7
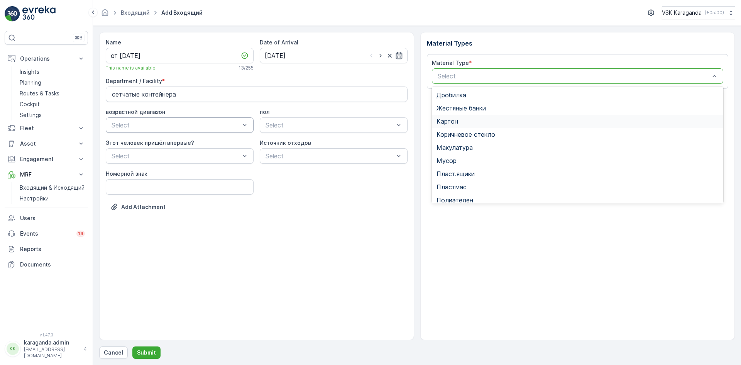
click at [460, 125] on div "Картон" at bounding box center [578, 121] width 292 height 13
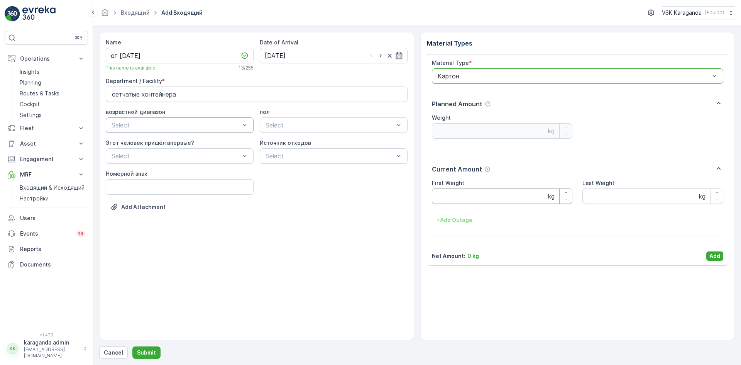
click at [450, 192] on Weight "First Weight" at bounding box center [502, 195] width 141 height 15
type Weight "2619"
click at [723, 253] on button "Add" at bounding box center [714, 255] width 17 height 9
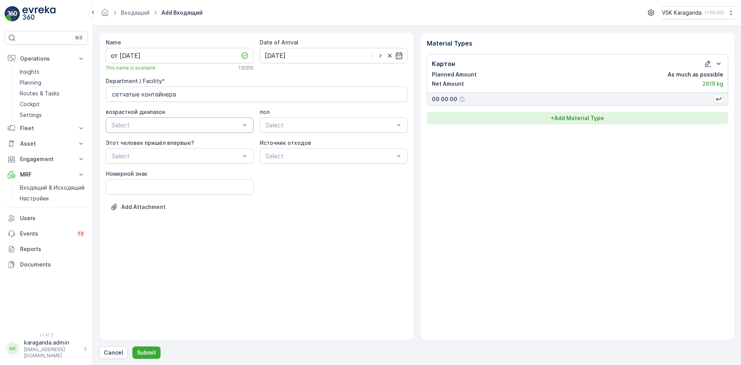
click at [596, 116] on p "+ Add Material Type" at bounding box center [577, 118] width 53 height 8
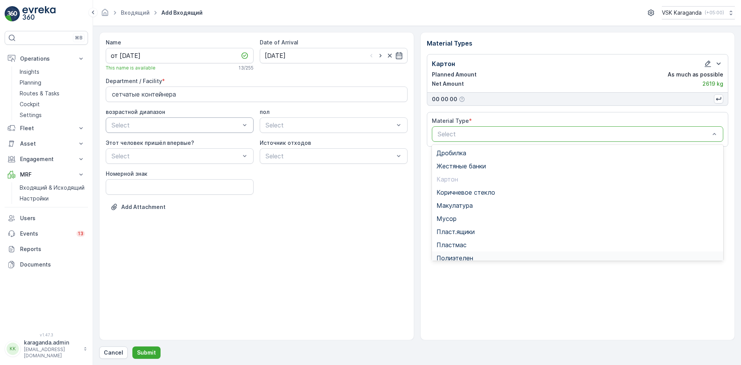
click at [463, 253] on div "Полиэтелен" at bounding box center [578, 257] width 292 height 13
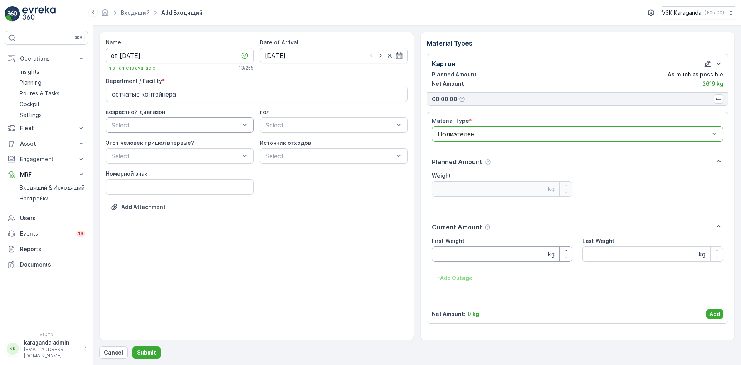
click at [459, 252] on Weight "First Weight" at bounding box center [502, 253] width 141 height 15
type Weight "346"
click at [715, 310] on p "Add" at bounding box center [714, 314] width 11 height 8
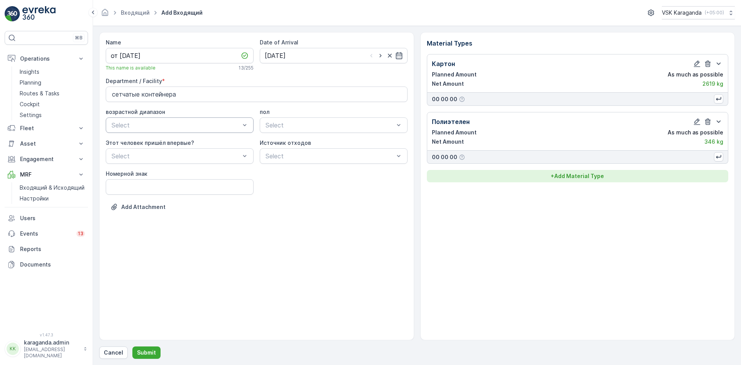
click at [598, 174] on p "+ Add Material Type" at bounding box center [577, 176] width 53 height 8
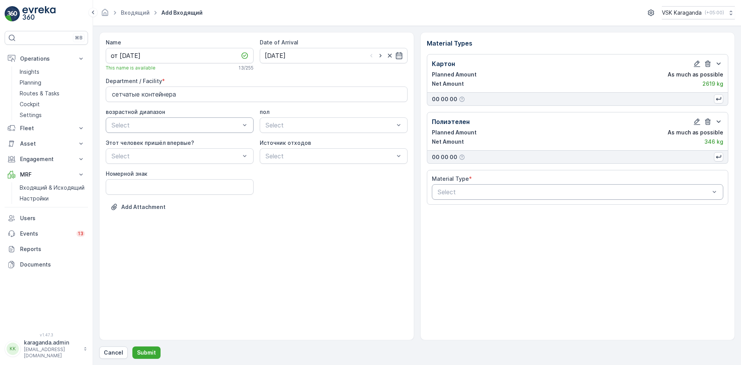
click at [558, 190] on div at bounding box center [574, 191] width 274 height 7
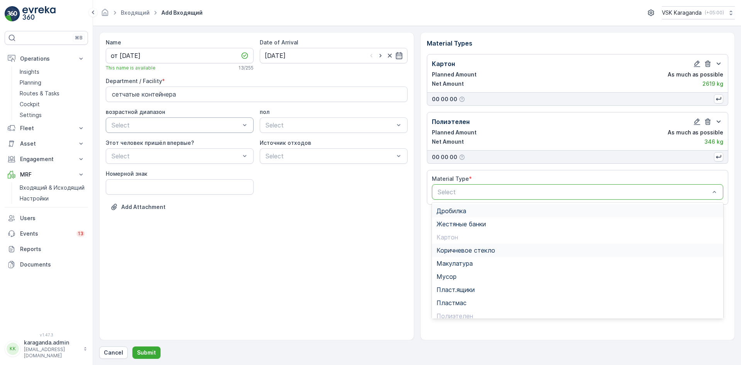
scroll to position [45, 0]
click at [462, 281] on span "Пэт бутылки" at bounding box center [455, 283] width 38 height 7
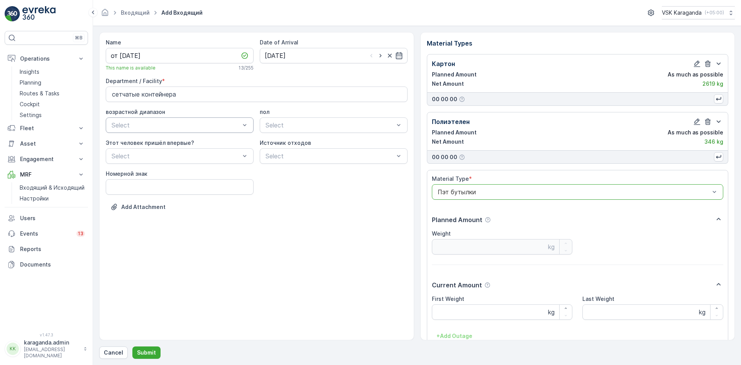
scroll to position [48, 0]
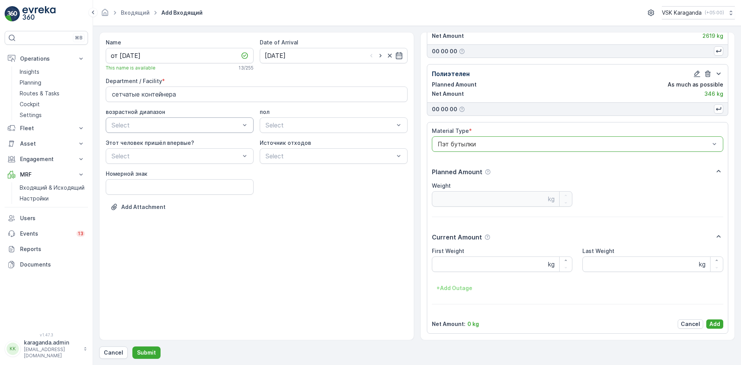
click at [456, 272] on div "First Weight kg Last Weight kg + Add Outage" at bounding box center [578, 270] width 292 height 47
click at [454, 269] on Weight "First Weight" at bounding box center [502, 263] width 141 height 15
type Weight "491"
click at [713, 324] on p "Add" at bounding box center [714, 324] width 11 height 8
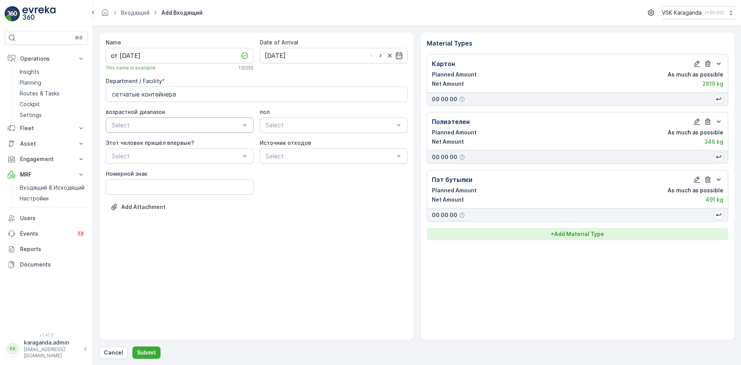
click at [577, 231] on p "+ Add Material Type" at bounding box center [577, 234] width 53 height 8
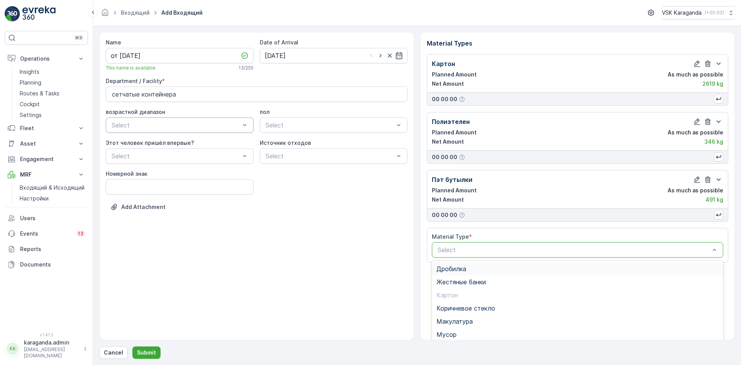
click at [549, 248] on div at bounding box center [574, 249] width 274 height 7
click at [457, 283] on span "Жестяные банки" at bounding box center [460, 281] width 49 height 7
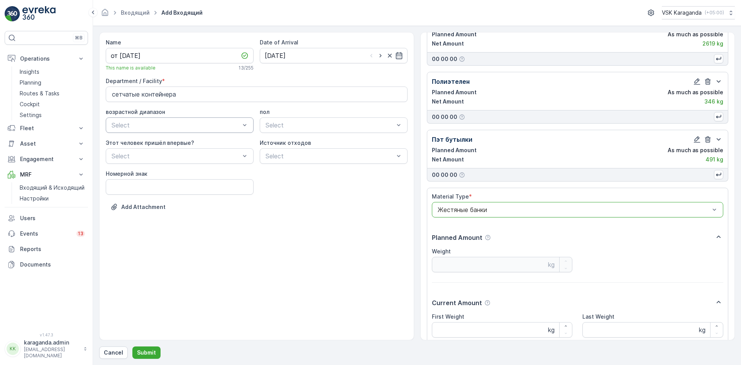
scroll to position [106, 0]
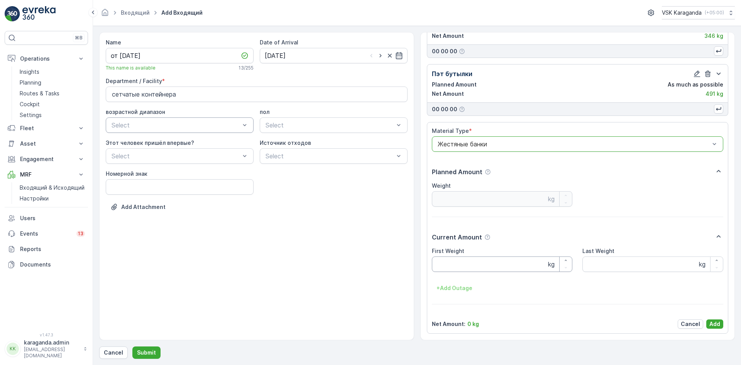
click at [464, 270] on Weight "First Weight" at bounding box center [502, 263] width 141 height 15
type Weight "23.6"
drag, startPoint x: 707, startPoint y: 323, endPoint x: 684, endPoint y: 311, distance: 26.6
click at [709, 323] on p "Add" at bounding box center [714, 324] width 11 height 8
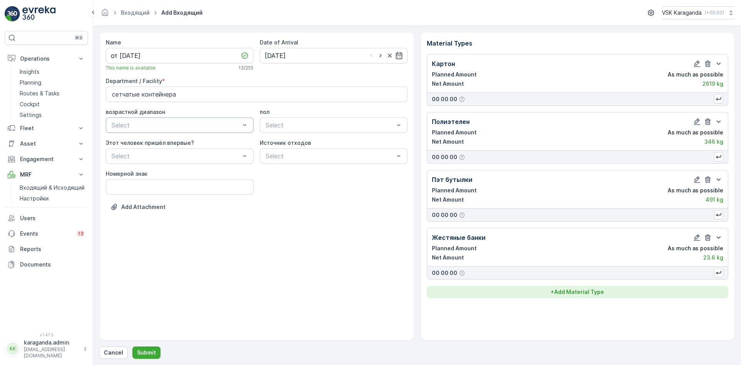
click at [579, 293] on p "+ Add Material Type" at bounding box center [577, 292] width 53 height 8
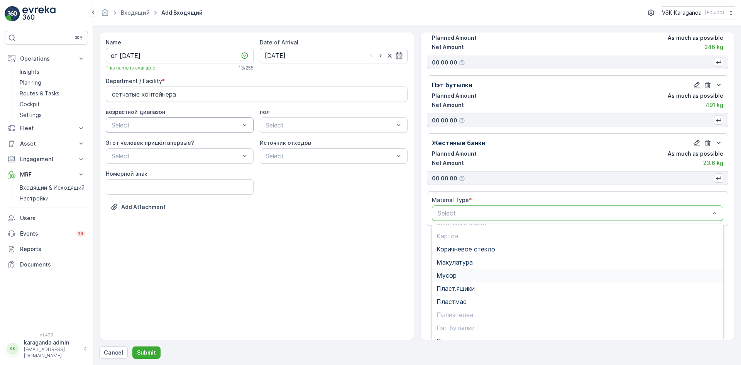
scroll to position [45, 0]
click at [445, 318] on span "Стекло" at bounding box center [447, 318] width 22 height 7
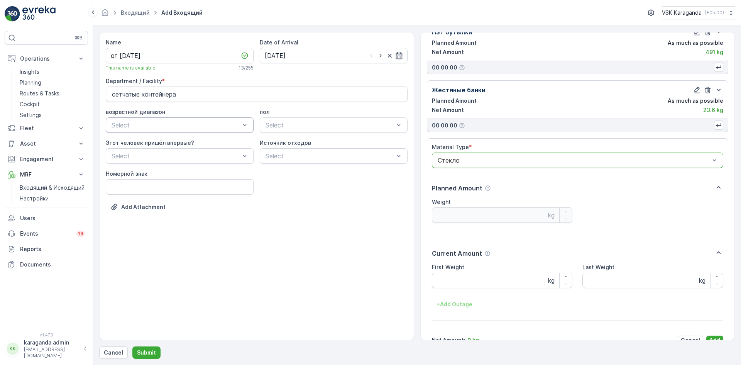
scroll to position [154, 0]
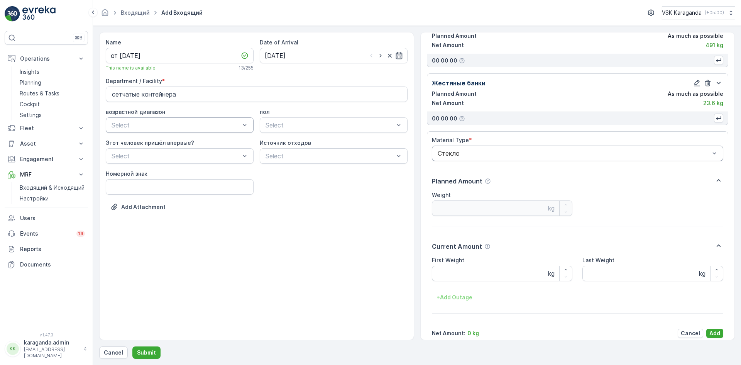
click at [471, 263] on div "First Weight" at bounding box center [502, 260] width 141 height 8
click at [456, 287] on div "First Weight kg Last Weight kg + Add Outage" at bounding box center [578, 279] width 292 height 47
click at [458, 274] on Weight "First Weight" at bounding box center [502, 272] width 141 height 15
type Weight "161"
click at [710, 330] on p "Add" at bounding box center [714, 333] width 11 height 8
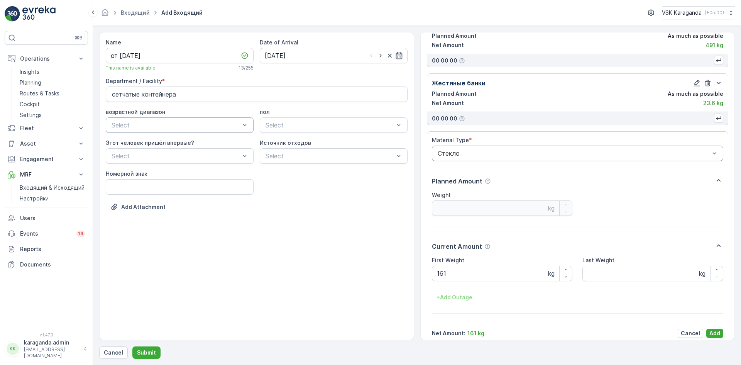
scroll to position [22, 0]
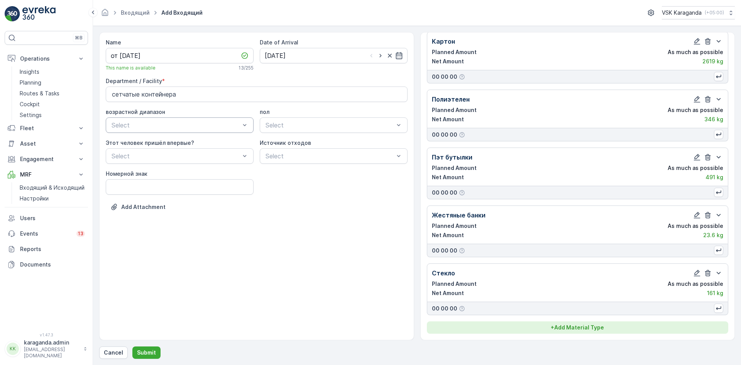
click at [554, 329] on p "+ Add Material Type" at bounding box center [577, 327] width 53 height 8
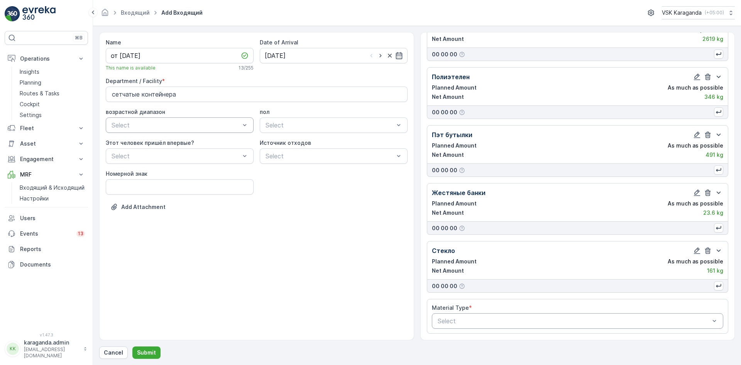
click at [475, 320] on div at bounding box center [574, 320] width 274 height 7
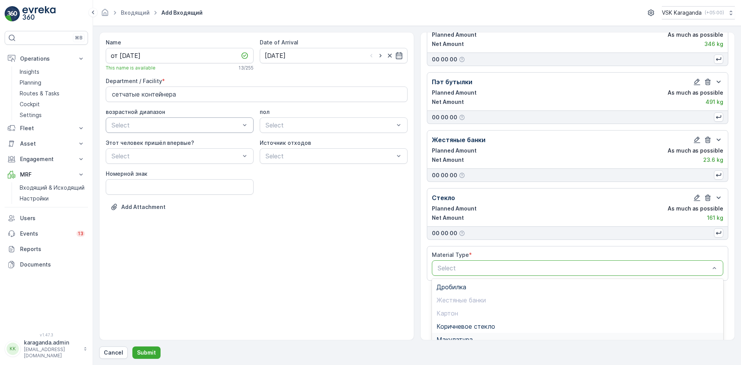
scroll to position [152, 0]
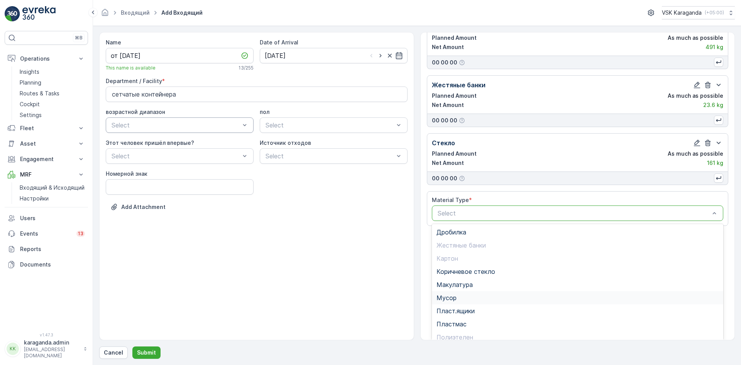
click at [450, 296] on span "Мусор" at bounding box center [446, 297] width 20 height 7
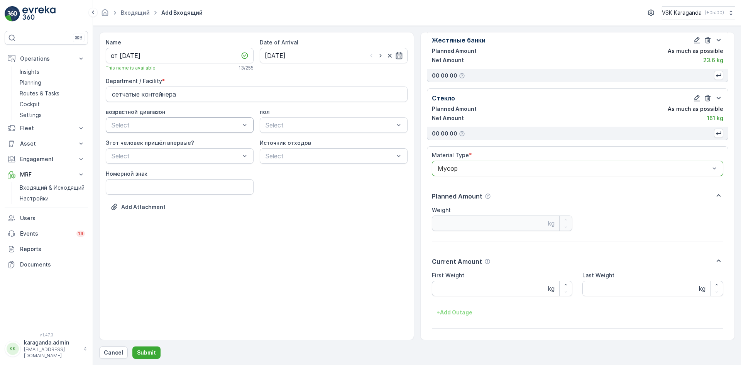
scroll to position [221, 0]
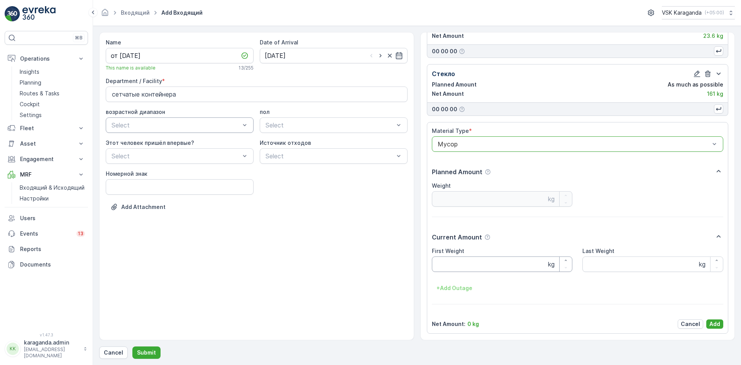
click at [447, 267] on Weight "First Weight" at bounding box center [502, 263] width 141 height 15
type Weight "781"
click at [709, 324] on p "Add" at bounding box center [714, 324] width 11 height 8
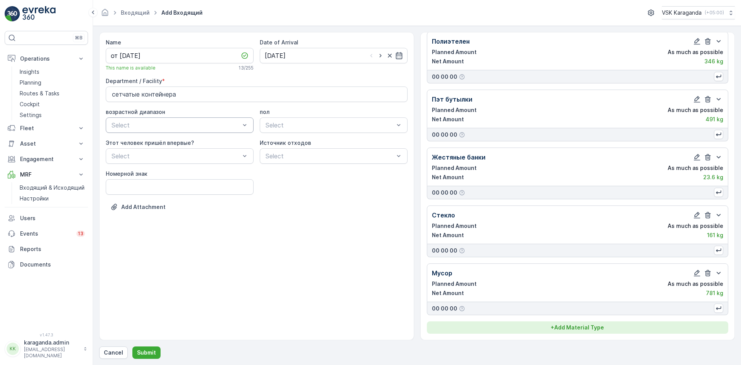
click at [577, 322] on button "+ Add Material Type" at bounding box center [578, 327] width 302 height 12
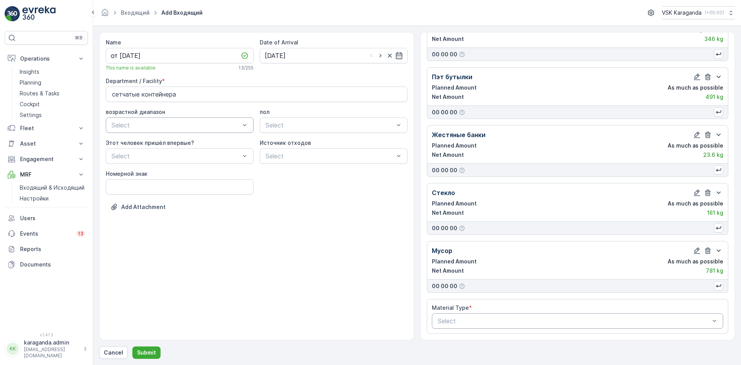
click at [523, 323] on div at bounding box center [574, 320] width 274 height 7
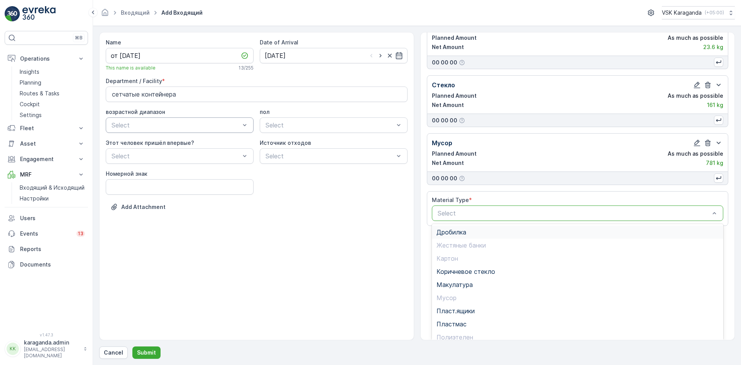
click at [448, 235] on span "Дробилка" at bounding box center [451, 231] width 30 height 7
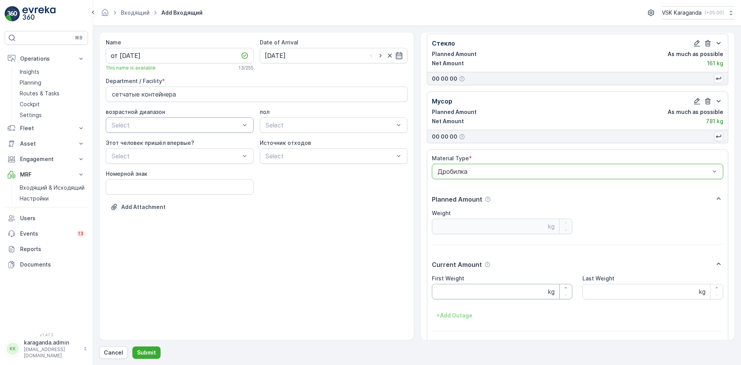
scroll to position [279, 0]
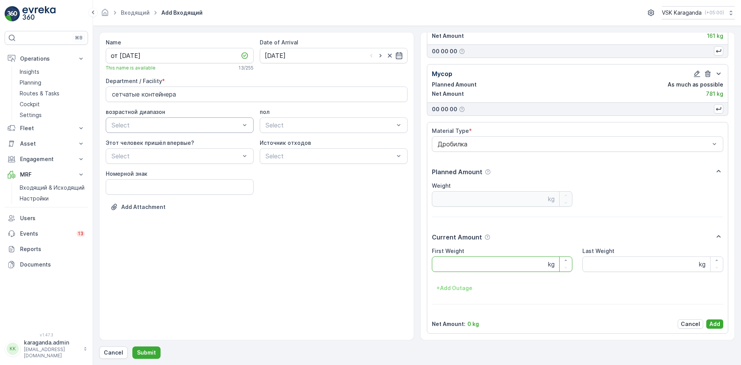
click at [448, 257] on Weight "First Weight" at bounding box center [502, 263] width 141 height 15
type Weight "261"
click at [713, 324] on p "Add" at bounding box center [714, 324] width 11 height 8
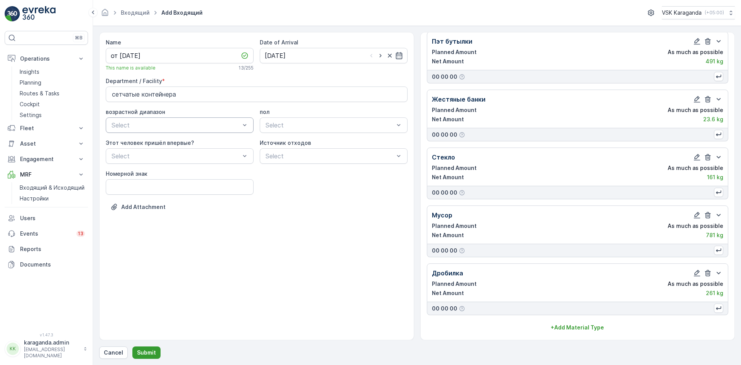
click at [144, 346] on button "Submit" at bounding box center [146, 352] width 28 height 12
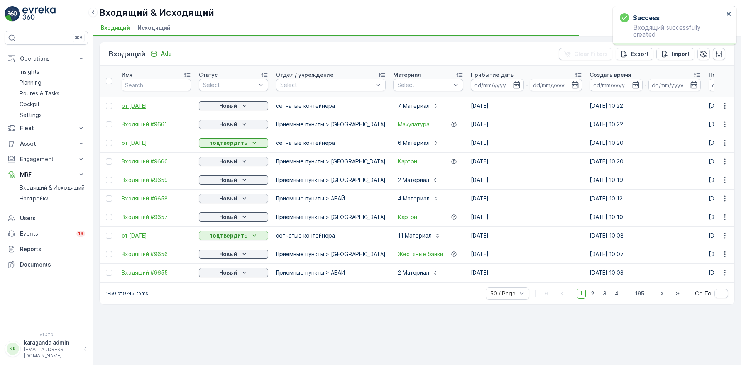
click at [149, 108] on span "от [DATE]" at bounding box center [156, 106] width 69 height 8
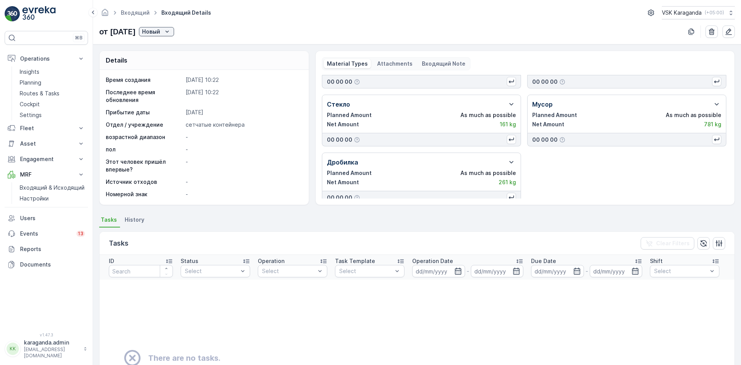
scroll to position [102, 0]
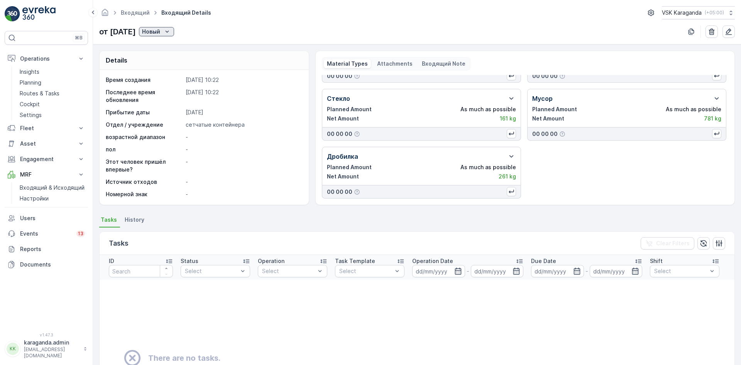
click at [160, 30] on p "Новый" at bounding box center [151, 32] width 18 height 8
click at [179, 52] on span "подтвердить" at bounding box center [178, 54] width 35 height 8
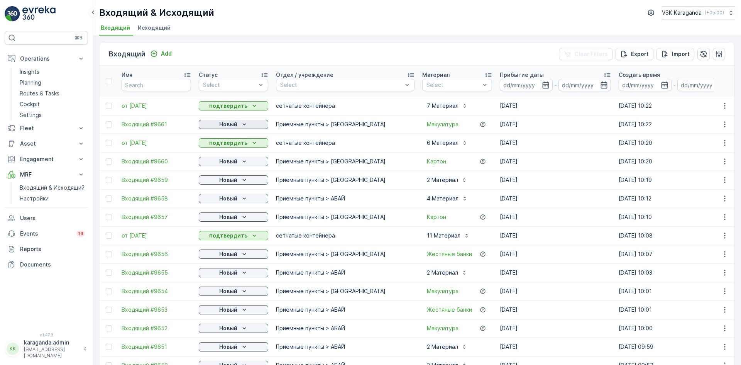
click at [222, 125] on p "Новый" at bounding box center [228, 124] width 18 height 8
click at [226, 144] on span "подтвердить" at bounding box center [220, 147] width 35 height 8
click at [228, 156] on div "Новый" at bounding box center [233, 161] width 69 height 11
click at [228, 162] on p "Новый" at bounding box center [228, 161] width 18 height 8
click at [217, 186] on span "подтвердить" at bounding box center [220, 184] width 35 height 8
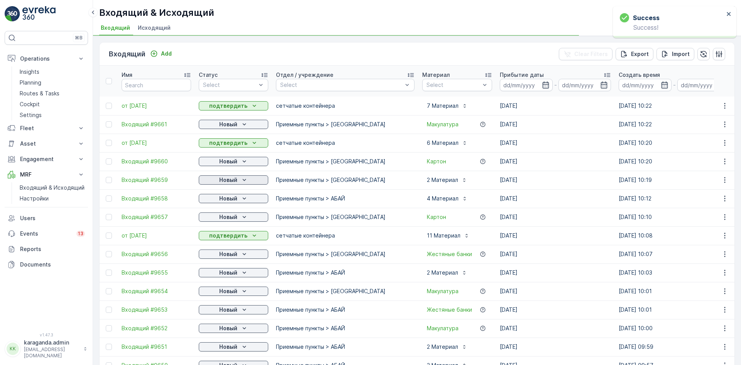
click at [225, 178] on p "Новый" at bounding box center [228, 180] width 18 height 8
click at [226, 200] on span "подтвердить" at bounding box center [220, 202] width 35 height 8
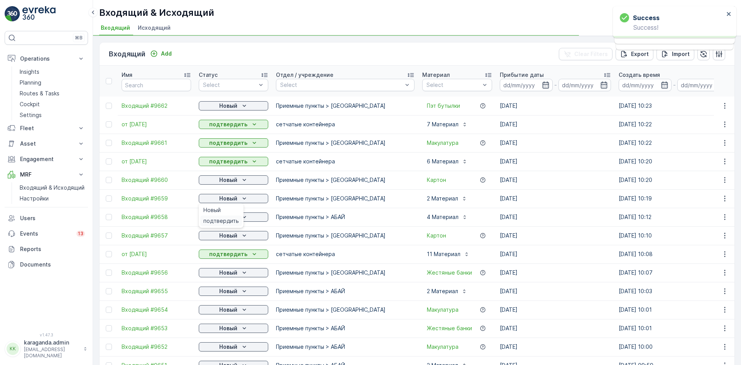
click at [232, 218] on span "подтвердить" at bounding box center [220, 221] width 35 height 8
click at [240, 216] on icon "Новый" at bounding box center [244, 217] width 8 height 8
click at [232, 238] on span "подтвердить" at bounding box center [220, 239] width 35 height 8
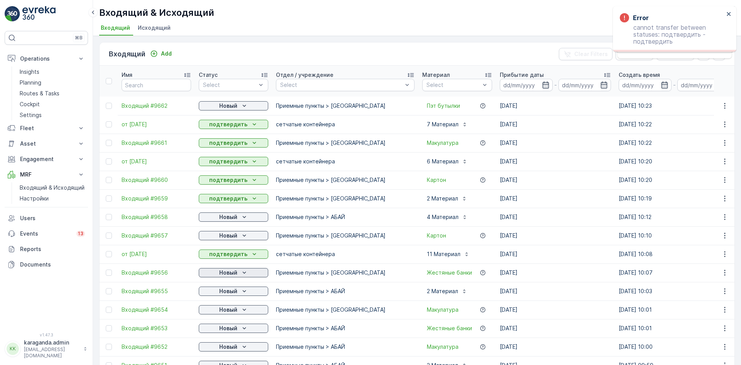
click at [233, 272] on p "Новый" at bounding box center [228, 273] width 18 height 8
click at [232, 295] on span "подтвердить" at bounding box center [220, 295] width 35 height 8
click at [242, 286] on div "Новый" at bounding box center [233, 291] width 69 height 11
click at [241, 291] on icon "Новый" at bounding box center [244, 291] width 8 height 8
click at [233, 312] on p "Новый" at bounding box center [228, 310] width 18 height 8
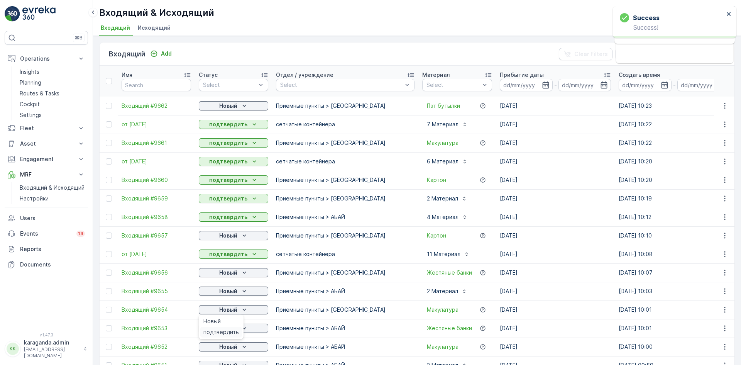
click at [235, 332] on span "подтвердить" at bounding box center [220, 332] width 35 height 8
click at [247, 328] on icon "Новый" at bounding box center [244, 328] width 8 height 8
click at [230, 350] on span "подтвердить" at bounding box center [220, 350] width 35 height 8
click at [239, 346] on div "Новый" at bounding box center [233, 347] width 63 height 8
click at [227, 335] on span "подтвердить" at bounding box center [220, 335] width 35 height 8
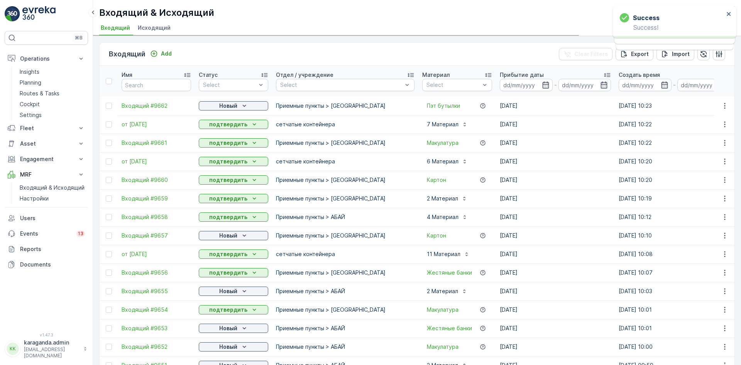
scroll to position [116, 0]
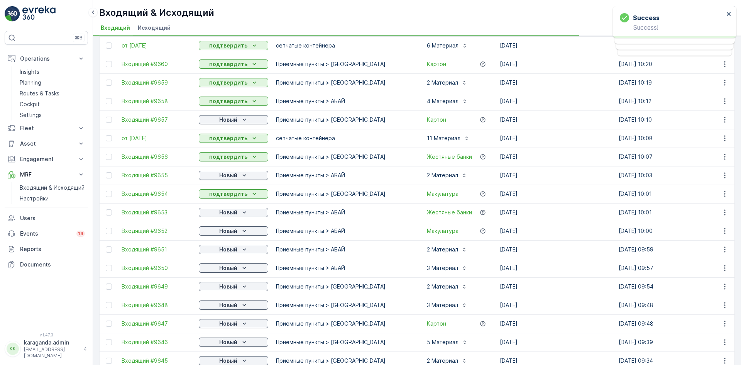
click at [237, 281] on div "Новый" at bounding box center [233, 286] width 69 height 11
click at [235, 287] on p "Новый" at bounding box center [228, 286] width 18 height 8
click at [226, 309] on span "подтвердить" at bounding box center [220, 309] width 35 height 8
click at [229, 325] on span "подтвердить" at bounding box center [220, 327] width 35 height 8
click at [242, 322] on icon "Новый" at bounding box center [244, 323] width 8 height 8
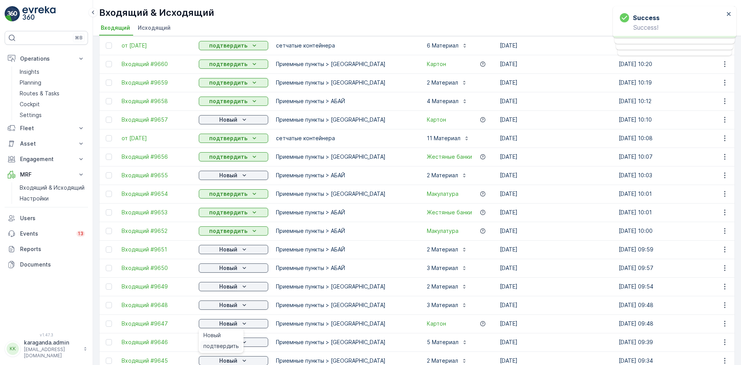
click at [228, 342] on span "подтвердить" at bounding box center [220, 346] width 35 height 8
click at [242, 341] on icon "Новый" at bounding box center [244, 342] width 8 height 8
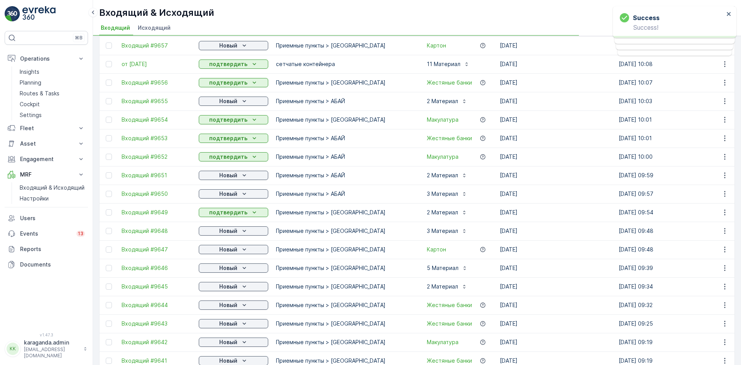
scroll to position [193, 0]
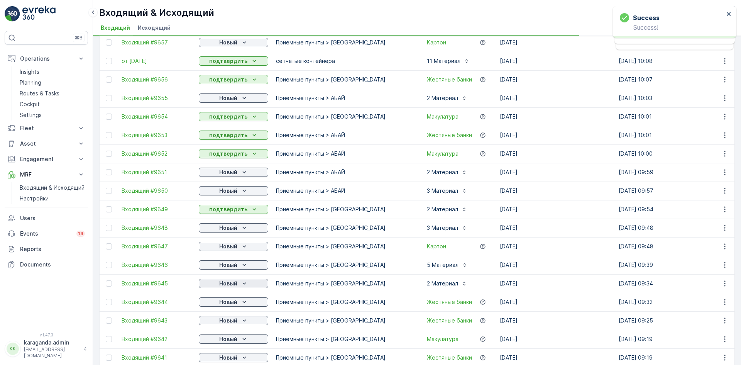
click at [237, 282] on p "Новый" at bounding box center [228, 283] width 18 height 8
click at [228, 308] on td "Новый" at bounding box center [233, 301] width 77 height 19
click at [235, 321] on p "Новый" at bounding box center [228, 320] width 18 height 8
drag, startPoint x: 230, startPoint y: 336, endPoint x: 232, endPoint y: 340, distance: 5.0
click at [231, 338] on ul "Новый подтвердить" at bounding box center [221, 337] width 45 height 25
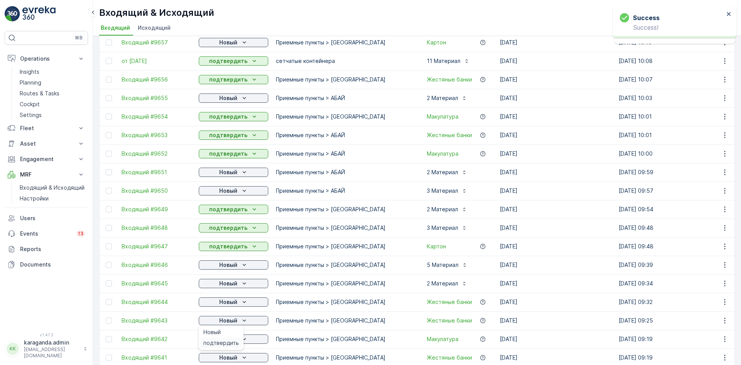
click at [232, 340] on span "подтвердить" at bounding box center [220, 343] width 35 height 8
click at [241, 337] on icon "Новый" at bounding box center [244, 339] width 8 height 8
click at [225, 328] on span "подтвердить" at bounding box center [220, 327] width 35 height 8
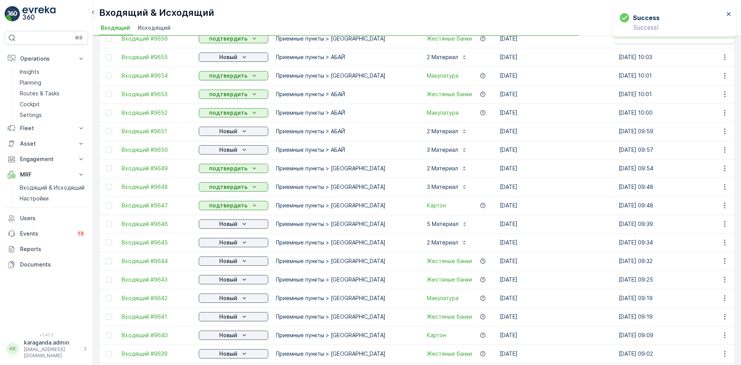
scroll to position [270, 0]
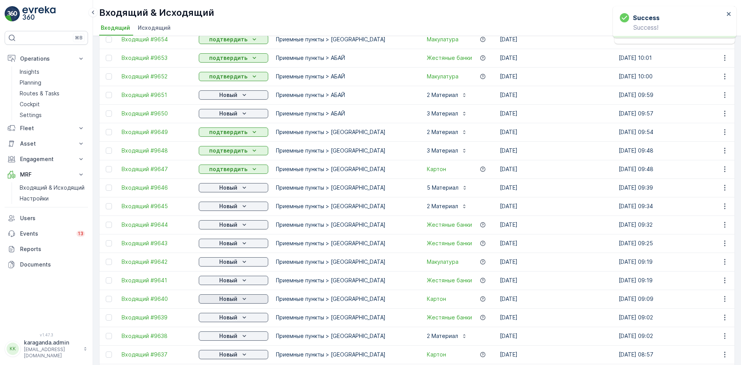
drag, startPoint x: 241, startPoint y: 296, endPoint x: 242, endPoint y: 300, distance: 4.3
click at [242, 296] on icon "Новый" at bounding box center [244, 299] width 8 height 8
click at [218, 342] on span "подтвердить" at bounding box center [220, 340] width 35 height 8
click at [240, 336] on icon "Новый" at bounding box center [244, 336] width 8 height 8
click at [230, 320] on span "подтвердить" at bounding box center [220, 324] width 35 height 8
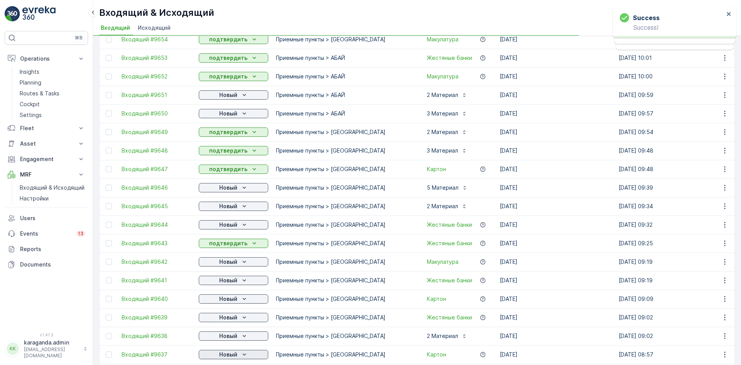
click at [230, 352] on p "Новый" at bounding box center [228, 354] width 18 height 8
click at [234, 298] on p "Новый" at bounding box center [228, 299] width 18 height 8
click at [230, 322] on span "подтвердить" at bounding box center [220, 321] width 35 height 8
click at [223, 336] on p "Новый" at bounding box center [228, 336] width 18 height 8
click at [219, 322] on span "подтвердить" at bounding box center [220, 324] width 35 height 8
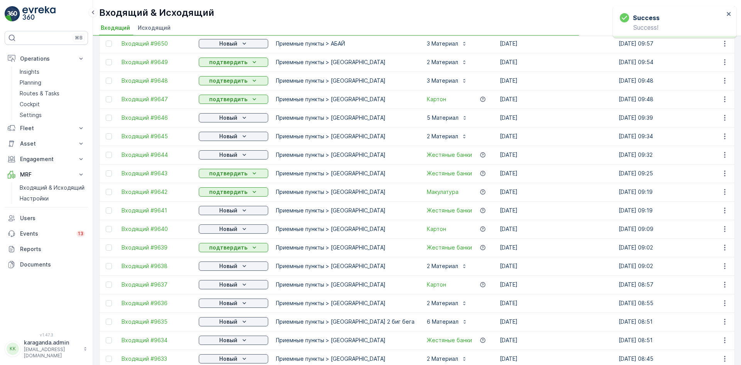
scroll to position [347, 0]
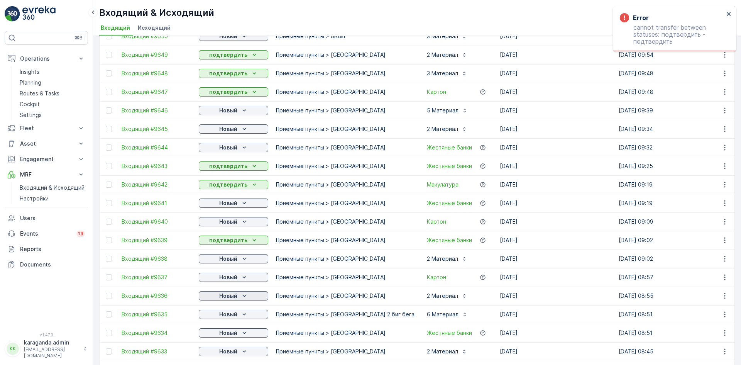
click at [241, 293] on icon "Новый" at bounding box center [244, 296] width 8 height 8
click at [225, 338] on span "подтвердить" at bounding box center [220, 337] width 35 height 8
click at [244, 334] on icon "Новый" at bounding box center [244, 333] width 8 height 8
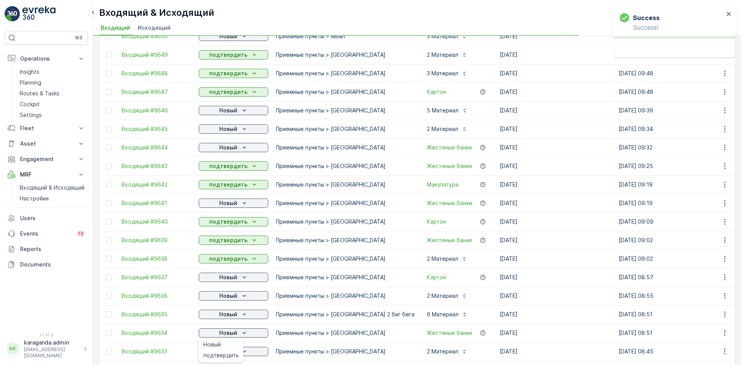
drag, startPoint x: 227, startPoint y: 353, endPoint x: 227, endPoint y: 357, distance: 4.2
click at [227, 354] on span "подтвердить" at bounding box center [220, 355] width 35 height 8
click at [242, 349] on icon "Новый" at bounding box center [244, 351] width 8 height 8
click at [232, 339] on td "Новый" at bounding box center [233, 332] width 77 height 19
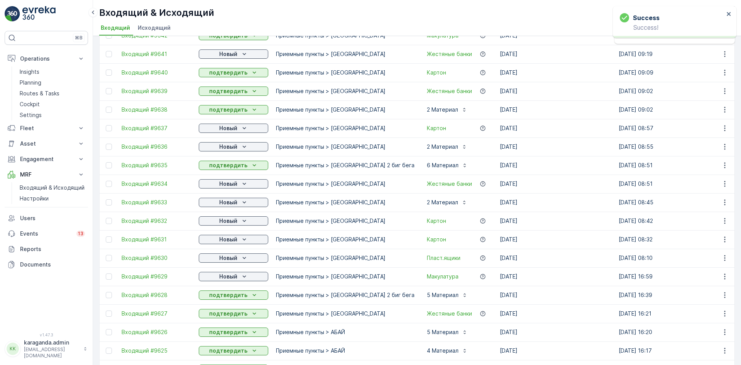
scroll to position [502, 0]
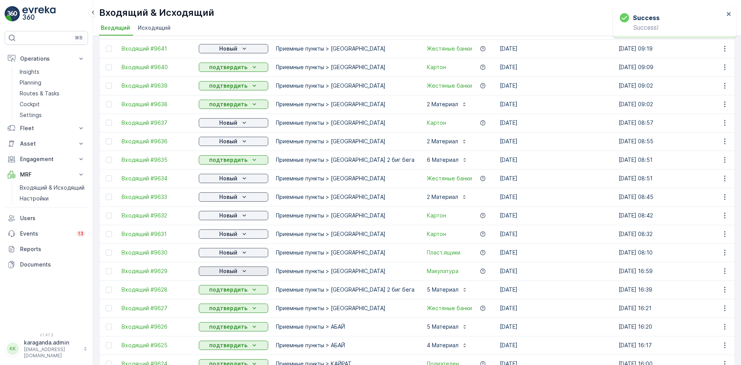
click at [225, 268] on p "Новый" at bounding box center [228, 271] width 18 height 8
click at [217, 291] on span "подтвердить" at bounding box center [220, 293] width 35 height 8
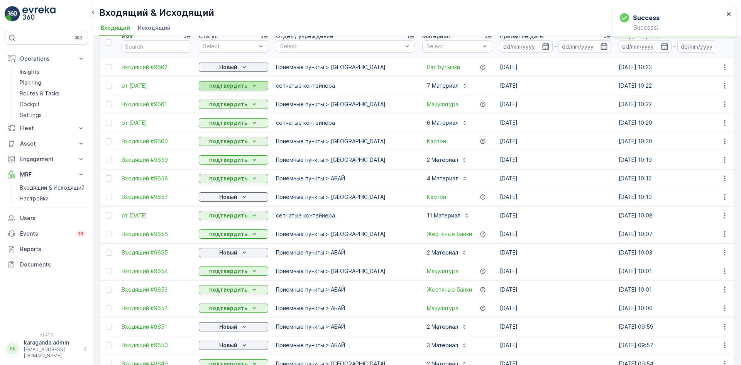
scroll to position [0, 0]
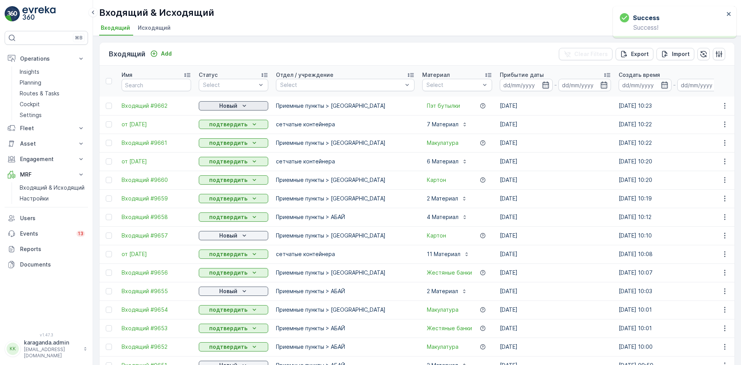
click at [238, 105] on div "Новый" at bounding box center [233, 106] width 63 height 8
click at [235, 125] on span "подтвердить" at bounding box center [220, 128] width 35 height 8
click at [227, 235] on p "Новый" at bounding box center [228, 235] width 18 height 8
click at [210, 260] on span "подтвердить" at bounding box center [220, 258] width 35 height 8
click at [228, 237] on p "Новый" at bounding box center [228, 235] width 18 height 8
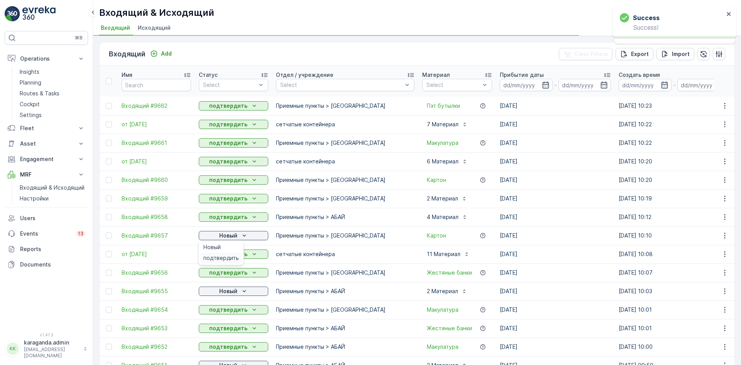
click at [229, 257] on span "подтвердить" at bounding box center [220, 258] width 35 height 8
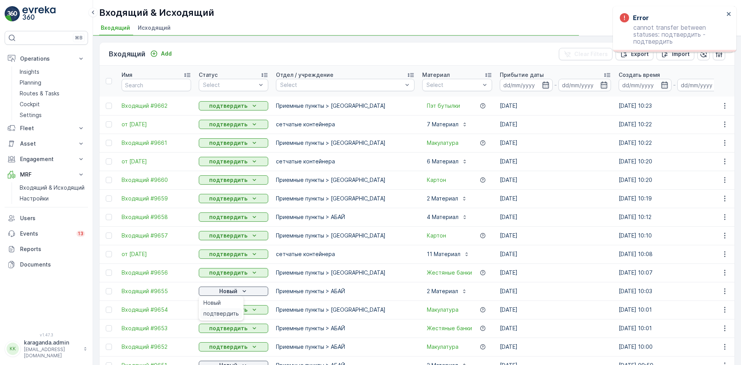
click at [216, 313] on span "подтвердить" at bounding box center [220, 313] width 35 height 8
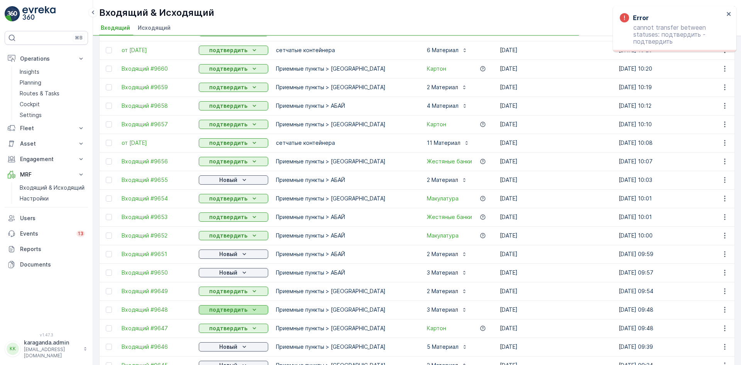
scroll to position [116, 0]
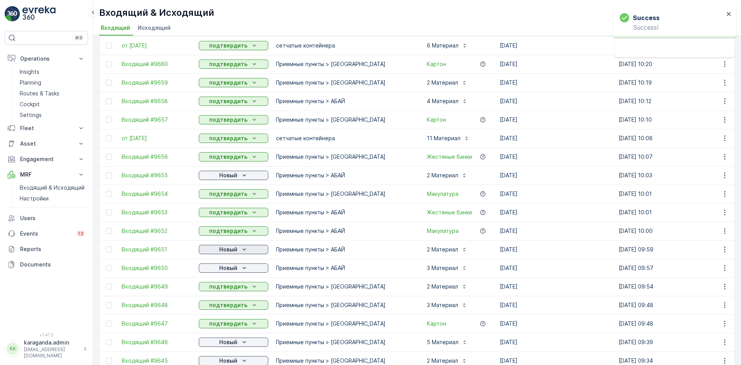
click at [229, 249] on p "Новый" at bounding box center [228, 249] width 18 height 8
click at [228, 272] on span "подтвердить" at bounding box center [220, 272] width 35 height 8
click at [237, 270] on p "Новый" at bounding box center [228, 268] width 18 height 8
click at [225, 289] on span "подтвердить" at bounding box center [220, 290] width 35 height 8
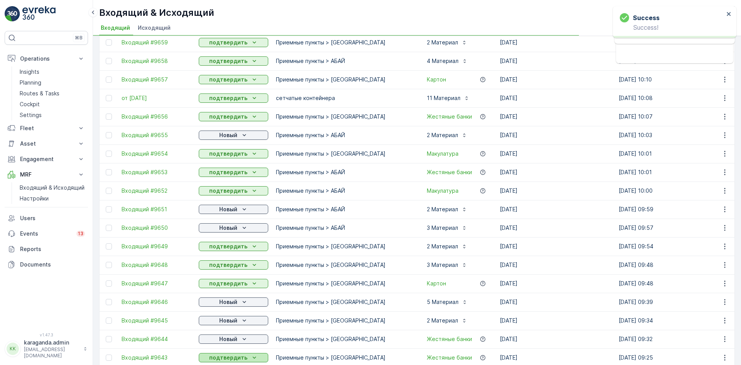
scroll to position [193, 0]
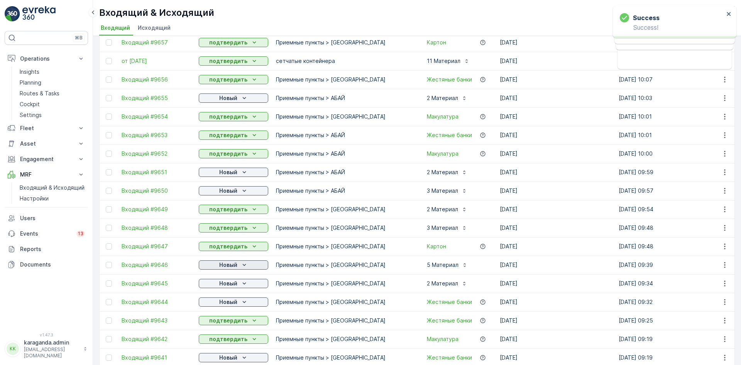
click at [240, 263] on div "Новый" at bounding box center [233, 265] width 63 height 8
click at [236, 284] on span "подтвердить" at bounding box center [220, 287] width 35 height 8
click at [227, 303] on span "подтвердить" at bounding box center [220, 306] width 35 height 8
click at [231, 302] on p "Новый" at bounding box center [228, 302] width 18 height 8
click at [220, 321] on span "подтвердить" at bounding box center [220, 324] width 35 height 8
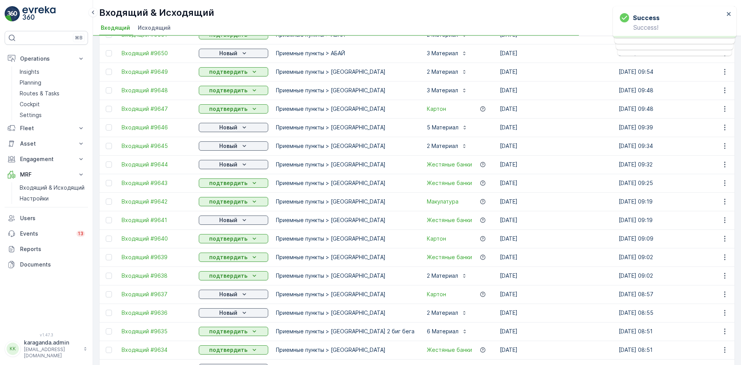
scroll to position [347, 0]
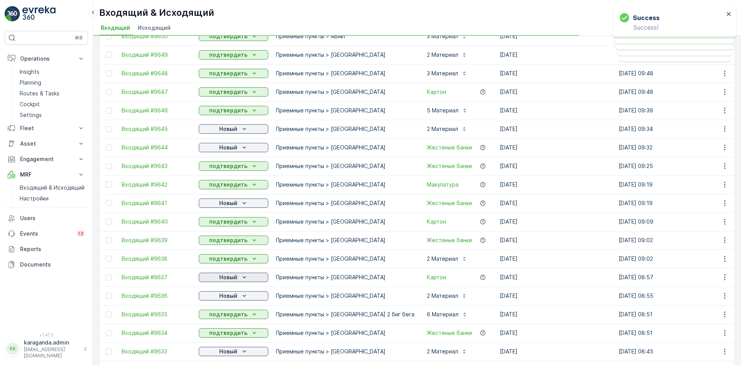
drag, startPoint x: 227, startPoint y: 260, endPoint x: 224, endPoint y: 278, distance: 17.6
click at [224, 278] on p "Новый" at bounding box center [228, 277] width 18 height 8
drag, startPoint x: 223, startPoint y: 296, endPoint x: 230, endPoint y: 297, distance: 7.0
click at [223, 297] on span "подтвердить" at bounding box center [220, 300] width 35 height 8
click at [235, 294] on p "Новый" at bounding box center [228, 296] width 18 height 8
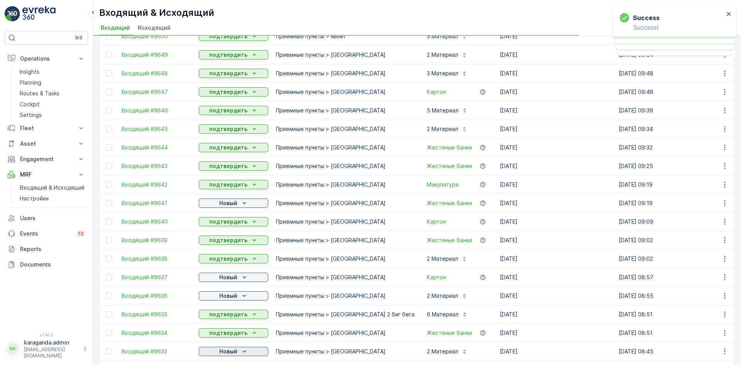
click at [225, 352] on p "Новый" at bounding box center [228, 351] width 18 height 8
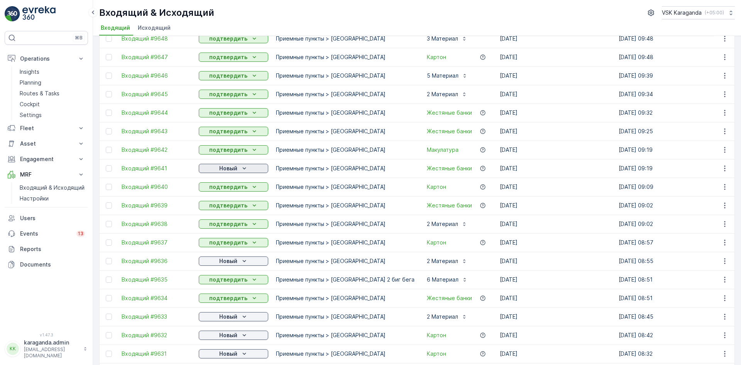
scroll to position [386, 0]
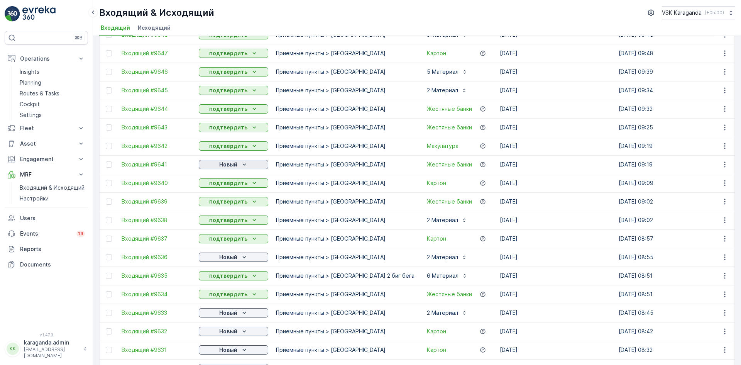
click at [236, 163] on p "Новый" at bounding box center [228, 165] width 18 height 8
click at [228, 183] on span "подтвердить" at bounding box center [220, 187] width 35 height 8
click at [230, 259] on p "Новый" at bounding box center [228, 257] width 18 height 8
click at [228, 276] on span "подтвердить" at bounding box center [220, 279] width 35 height 8
click at [242, 311] on icon "Новый" at bounding box center [244, 313] width 8 height 8
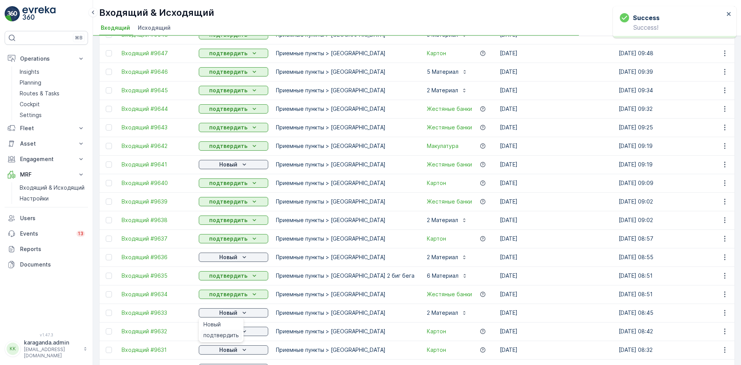
click at [231, 332] on span "подтвердить" at bounding box center [220, 335] width 35 height 8
drag, startPoint x: 239, startPoint y: 330, endPoint x: 239, endPoint y: 335, distance: 4.6
click at [239, 331] on div "Новый" at bounding box center [233, 331] width 63 height 8
click at [226, 349] on div "подтвердить" at bounding box center [221, 353] width 42 height 11
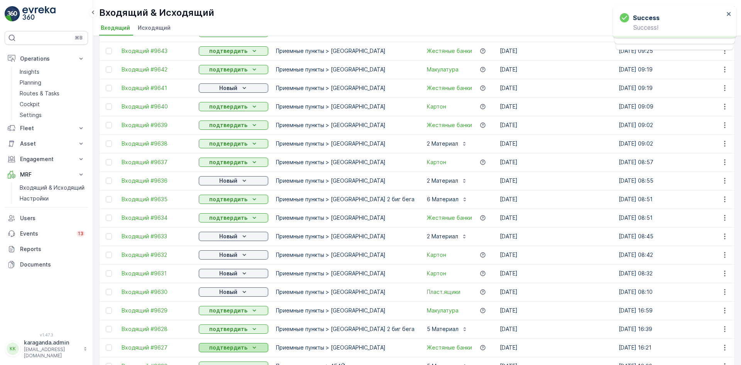
scroll to position [463, 0]
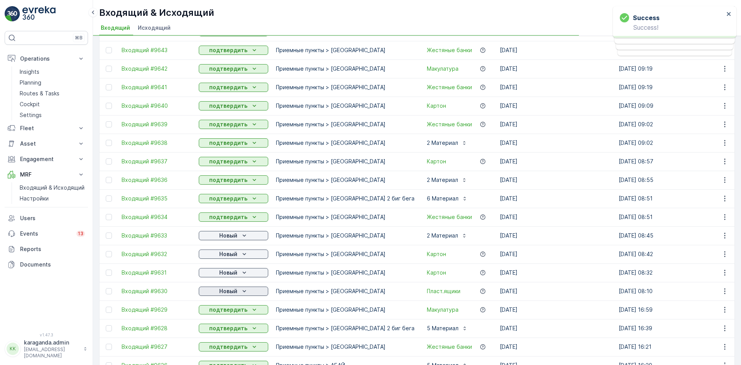
click at [241, 293] on icon "Новый" at bounding box center [244, 291] width 8 height 8
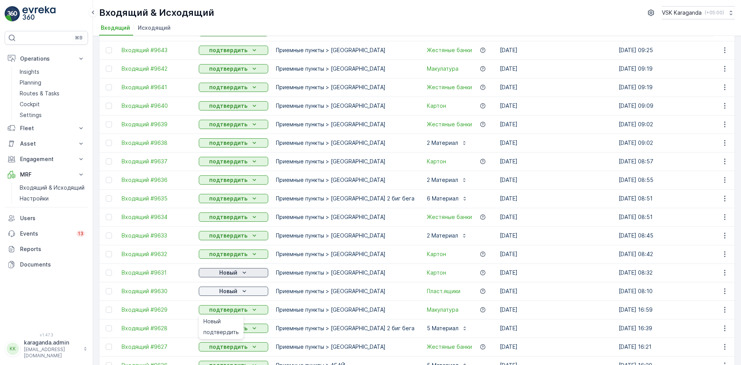
click at [234, 275] on p "Новый" at bounding box center [228, 273] width 18 height 8
click at [229, 291] on span "подтвердить" at bounding box center [220, 295] width 35 height 8
click at [239, 295] on button "Новый" at bounding box center [233, 290] width 69 height 9
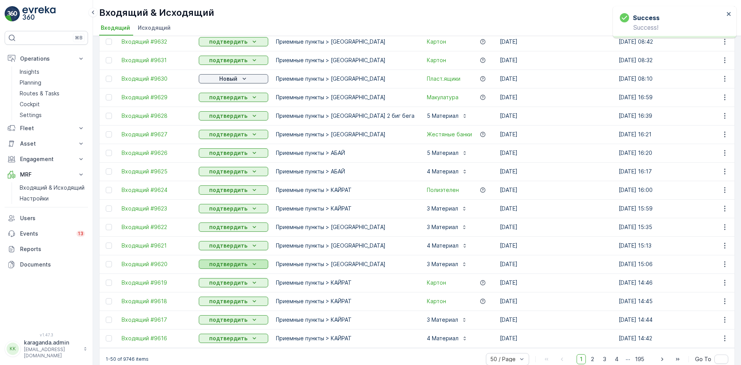
scroll to position [691, 0]
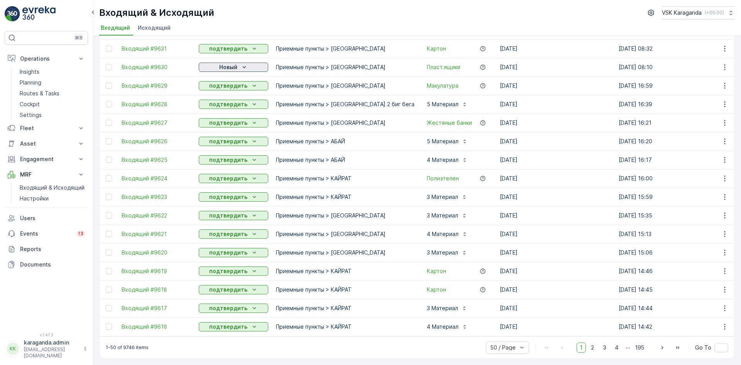
click at [246, 63] on icon "Новый" at bounding box center [244, 67] width 8 height 8
click at [232, 84] on span "подтвердить" at bounding box center [220, 86] width 35 height 8
